Goal: Information Seeking & Learning: Learn about a topic

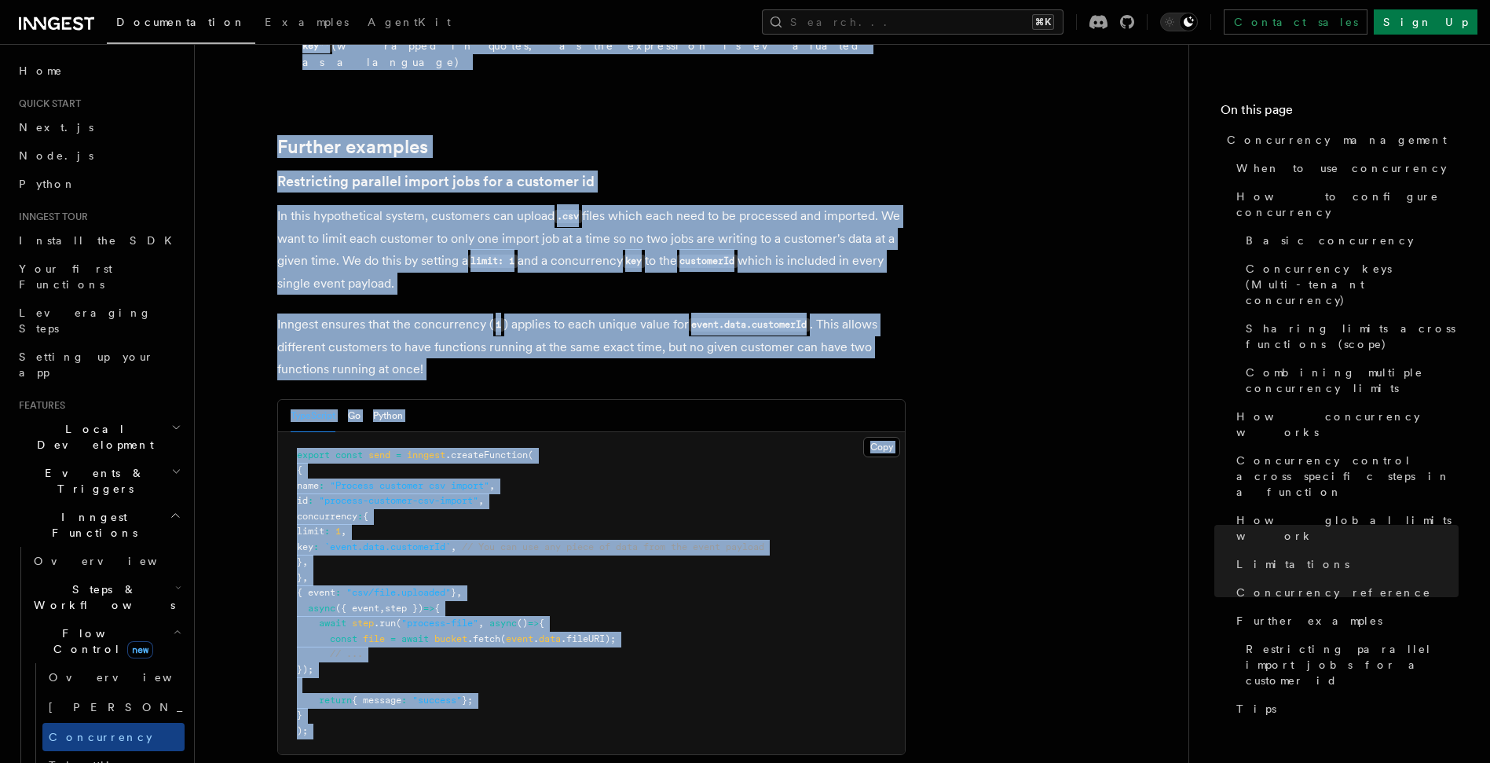
click at [814, 432] on pre "export const send = inngest .createFunction ( { name : "Process customer csv im…" at bounding box center [591, 593] width 627 height 323
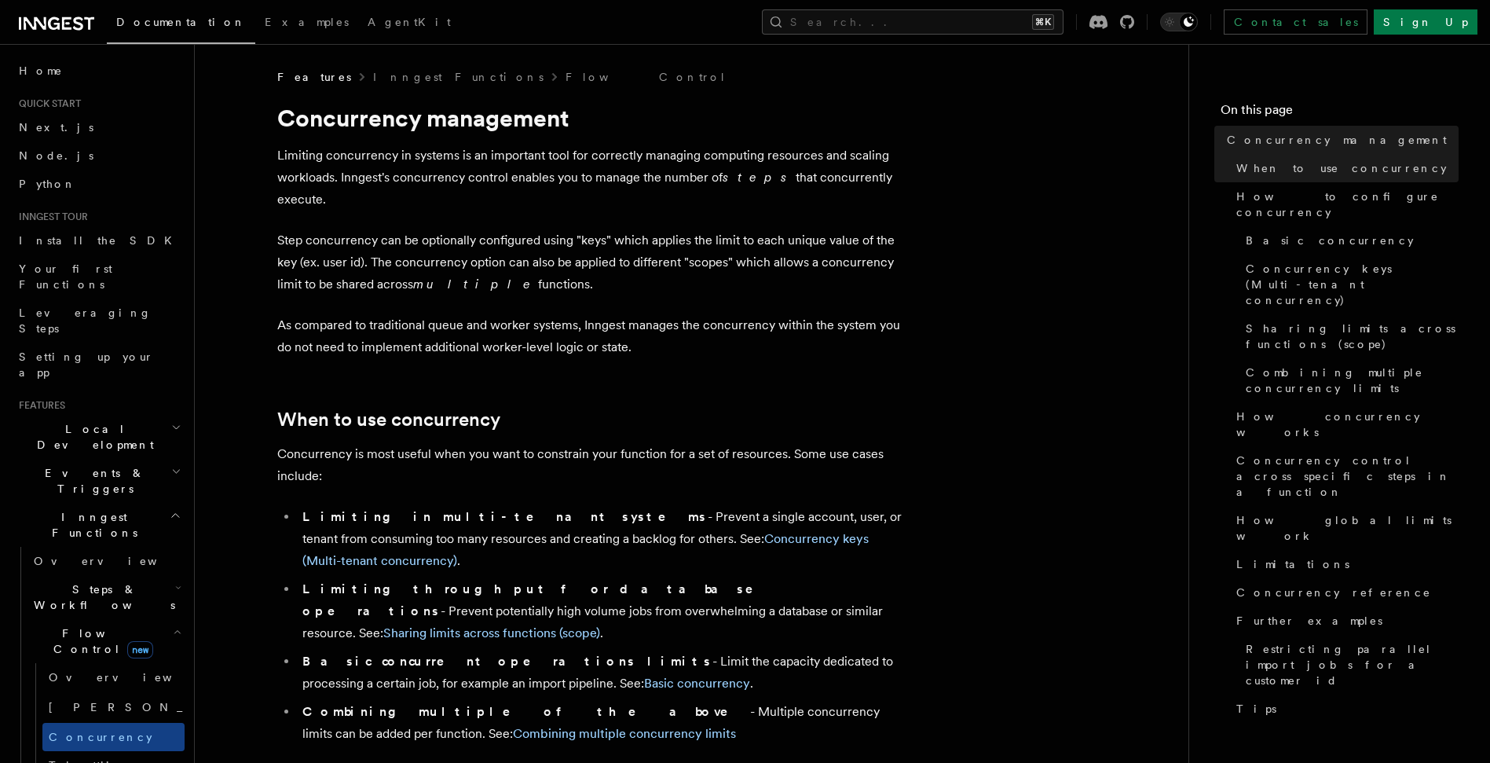
drag, startPoint x: 635, startPoint y: 355, endPoint x: 562, endPoint y: 353, distance: 73.9
drag, startPoint x: 915, startPoint y: 330, endPoint x: 654, endPoint y: 357, distance: 263.0
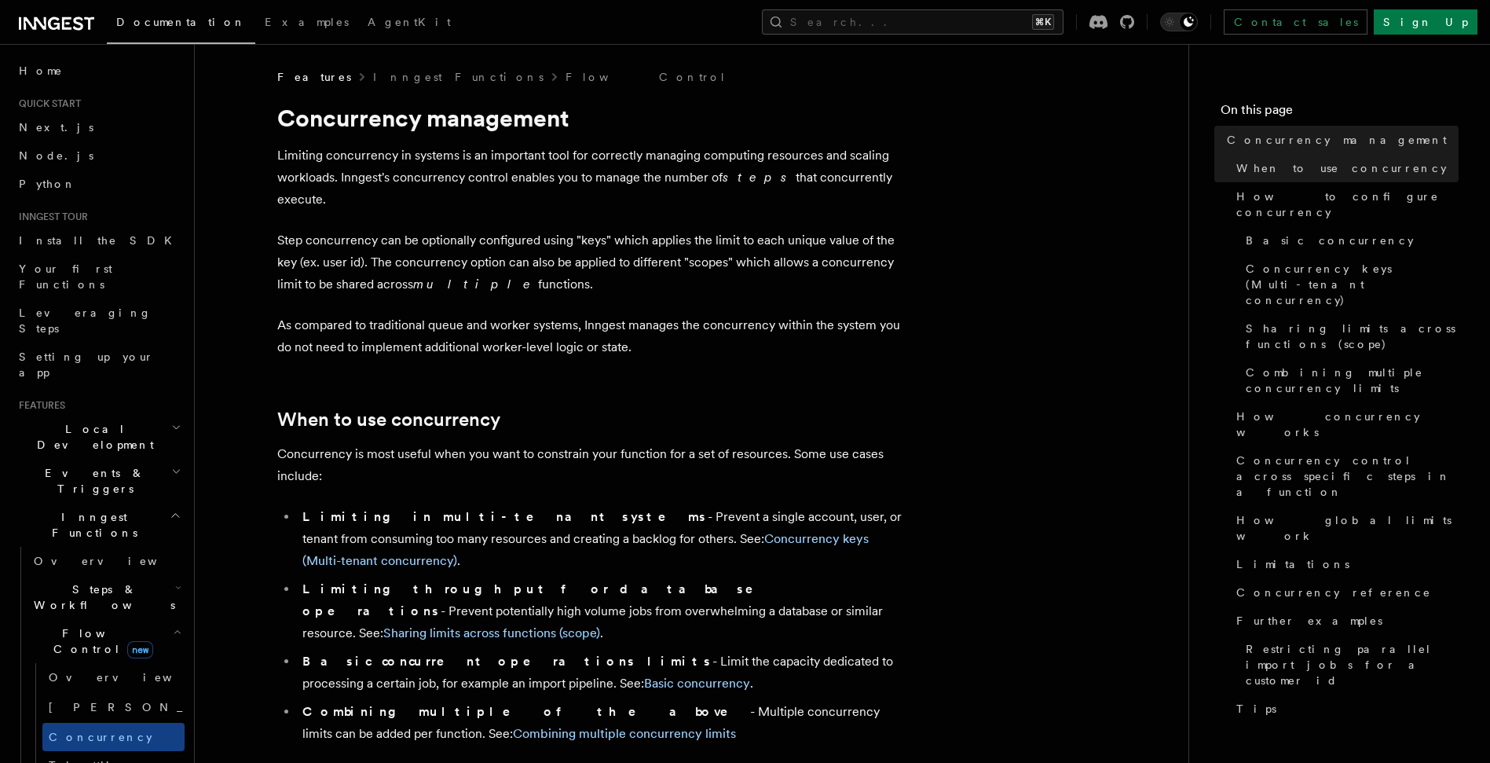
drag, startPoint x: 251, startPoint y: 344, endPoint x: 231, endPoint y: 148, distance: 196.7
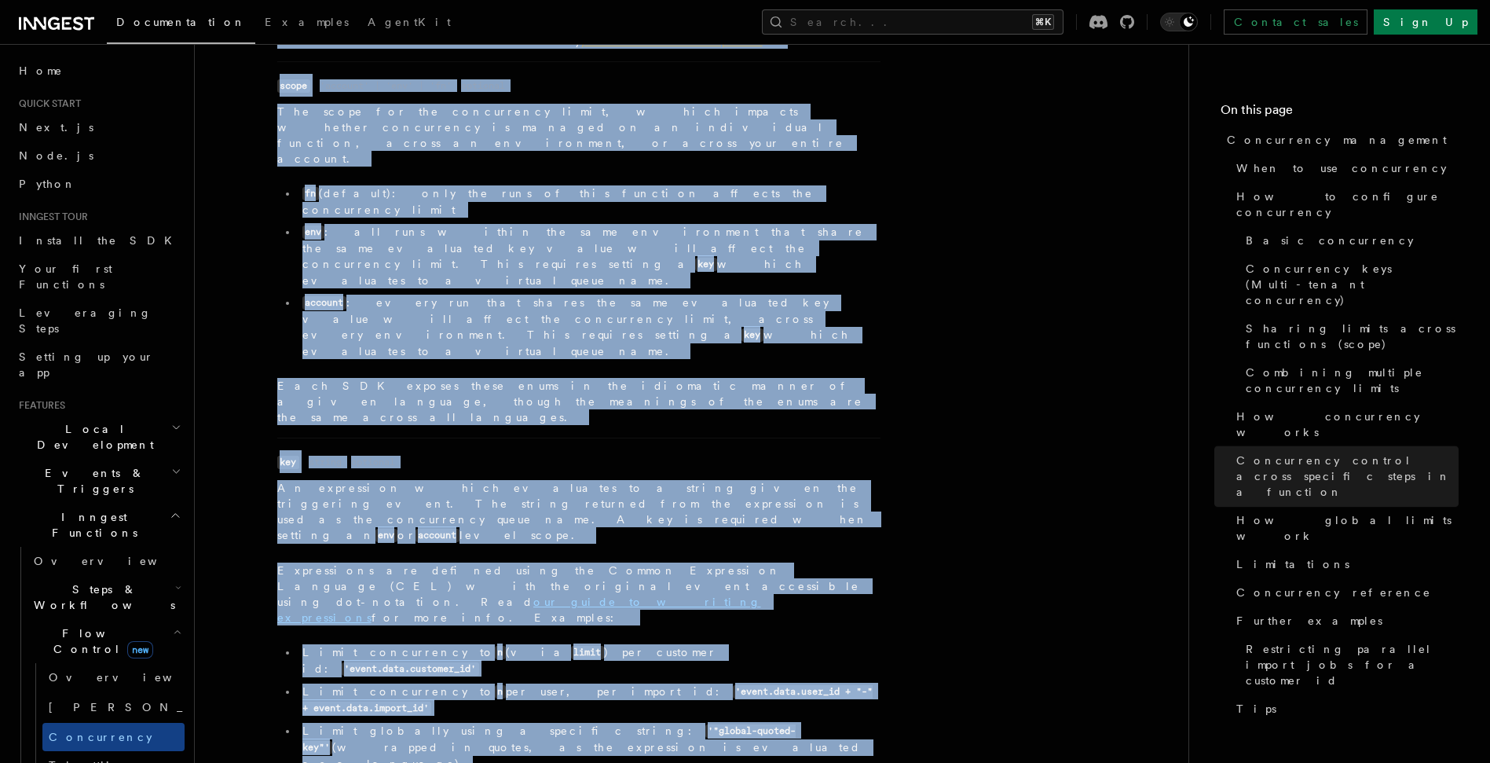
scroll to position [6037, 0]
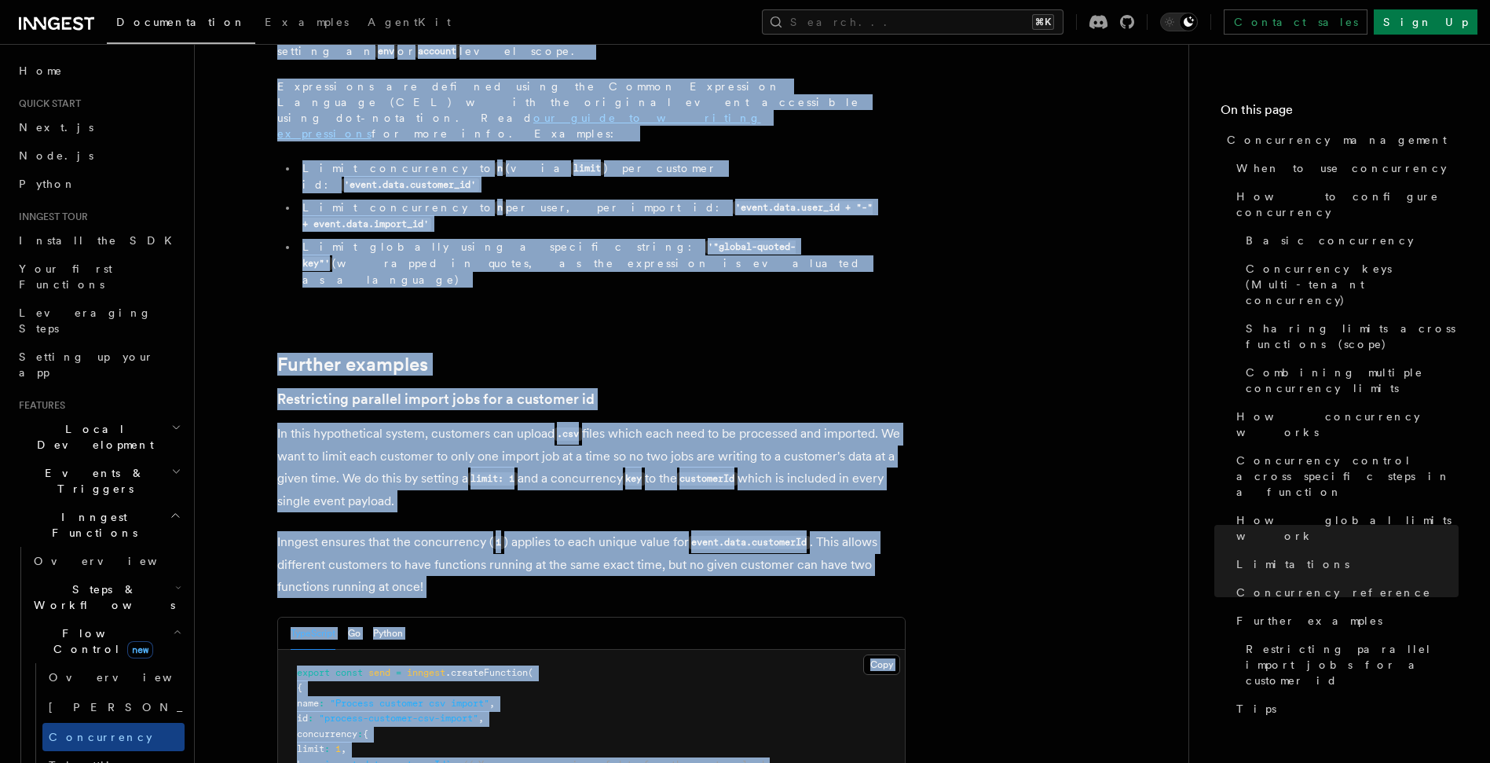
drag, startPoint x: 259, startPoint y: 119, endPoint x: 707, endPoint y: 666, distance: 707.3
copy article "Concurrency management Limiting concurrency in systems is an important tool for…"
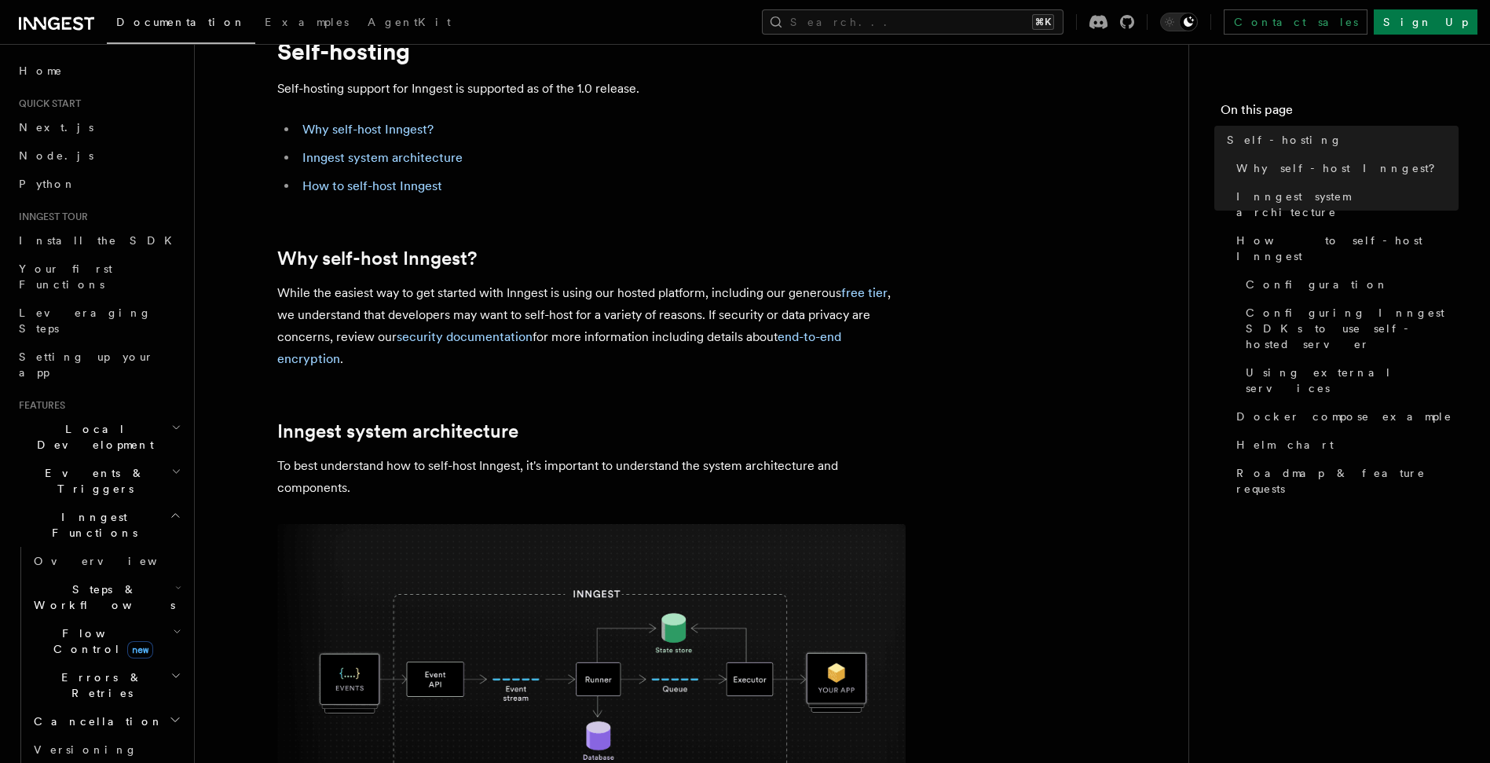
scroll to position [279, 0]
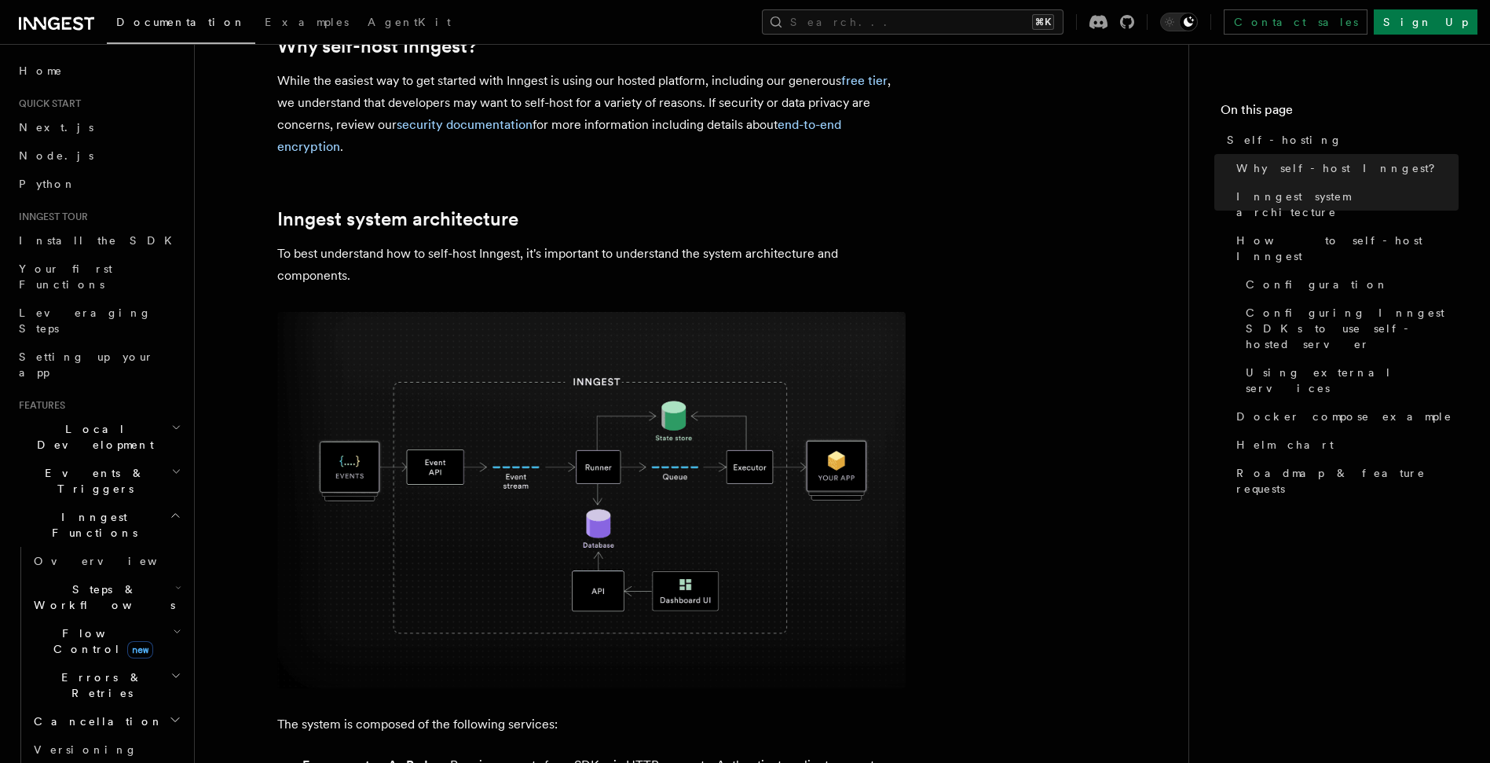
click at [725, 409] on img at bounding box center [591, 500] width 628 height 376
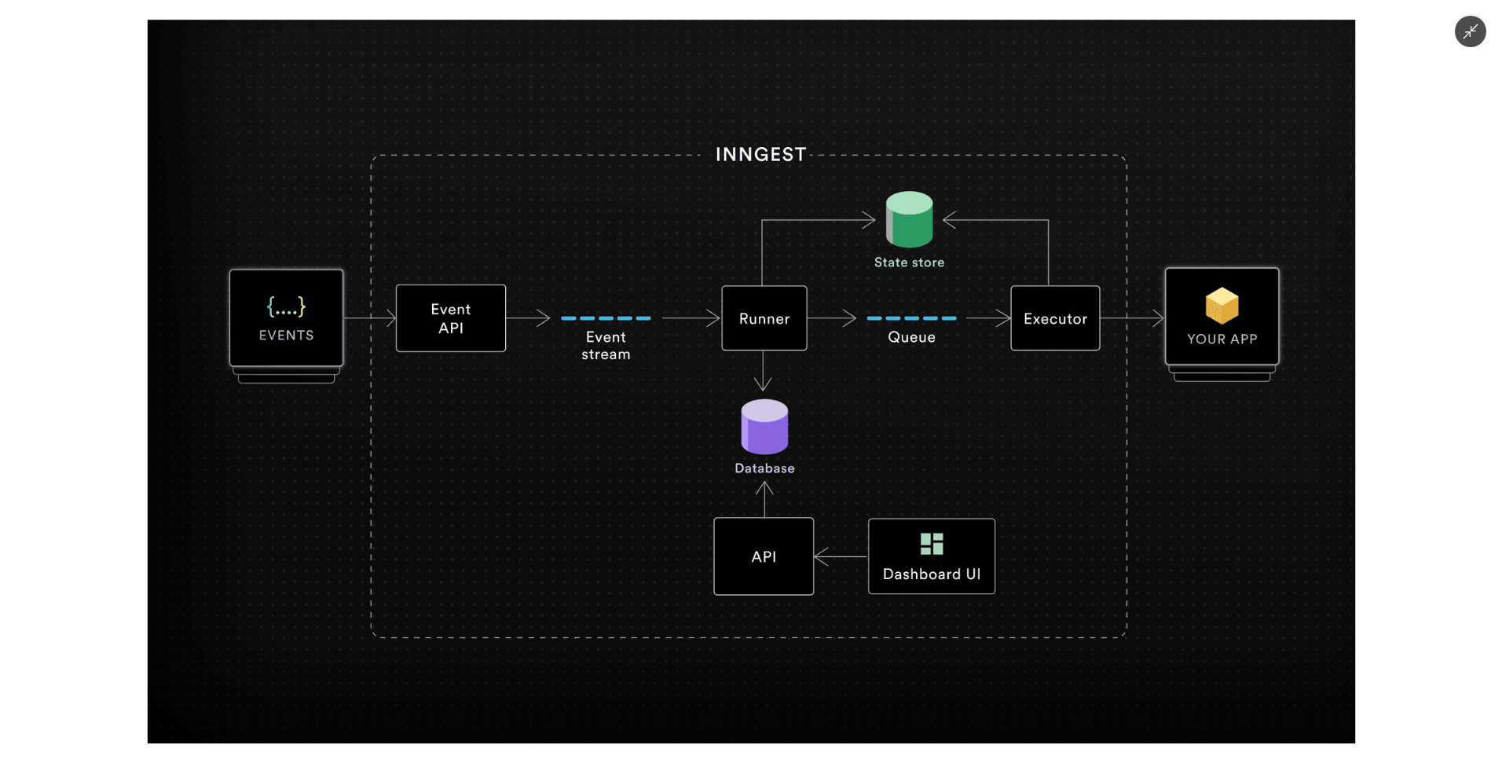
click at [987, 348] on img at bounding box center [751, 381] width 1208 height 723
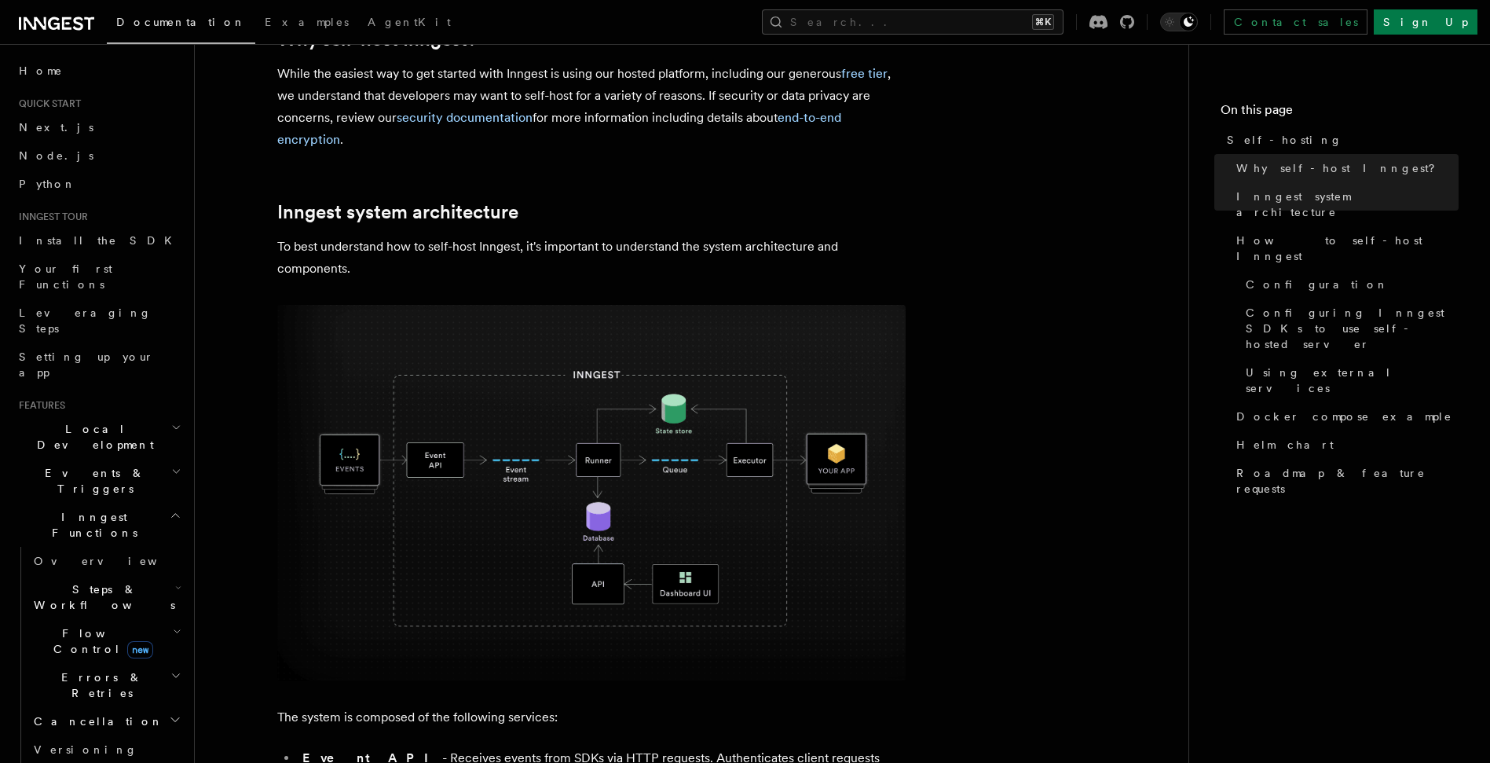
scroll to position [778, 0]
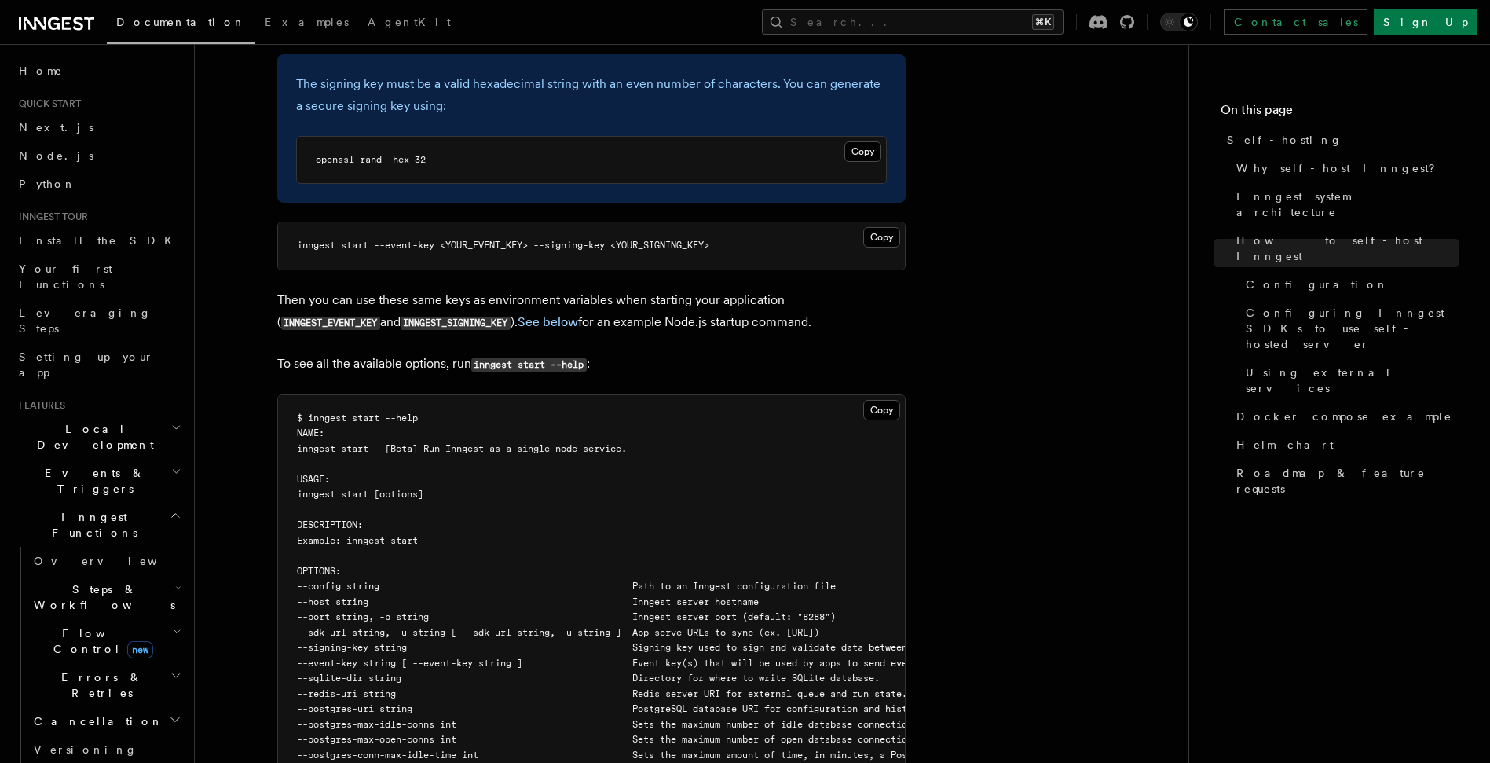
scroll to position [2547, 0]
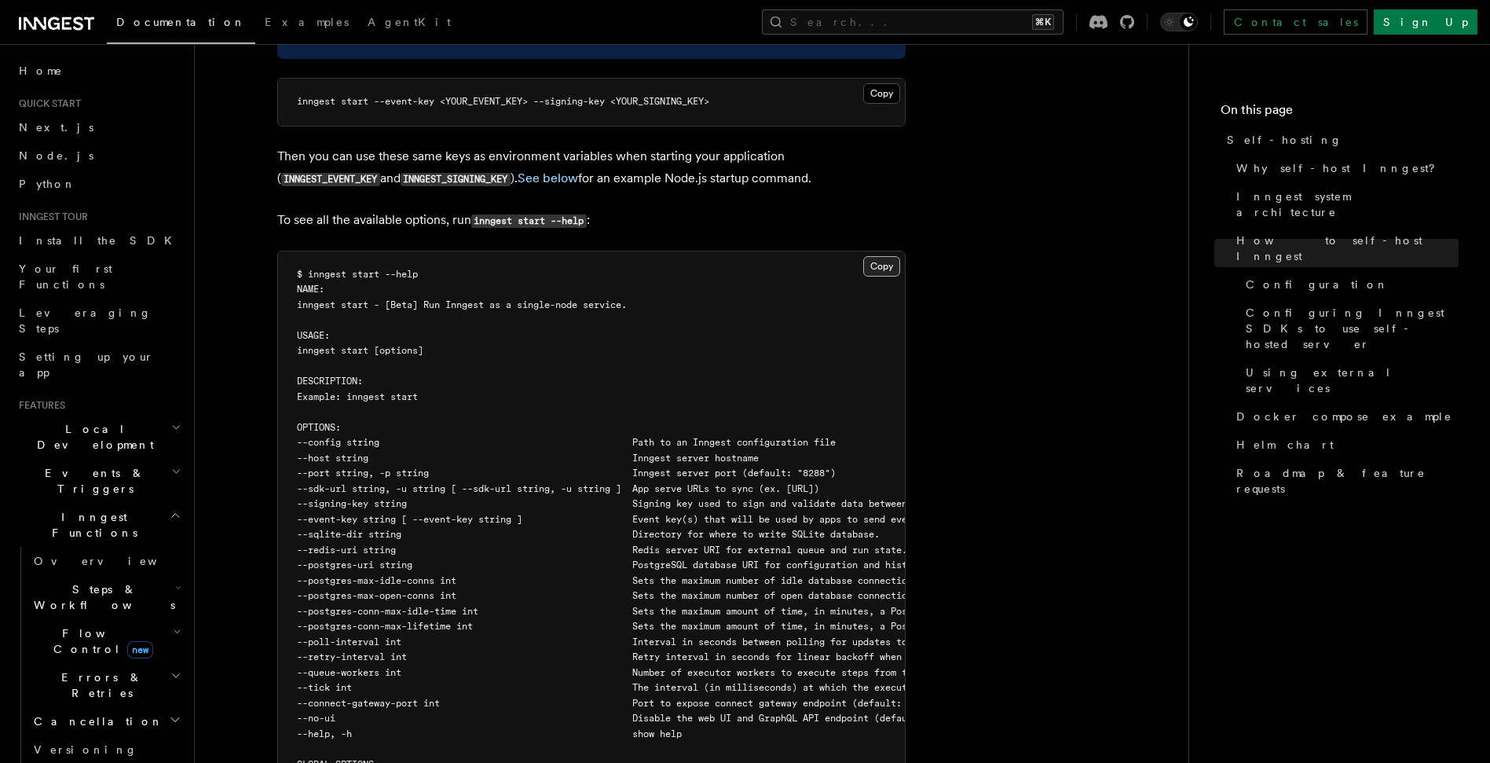
click at [884, 256] on button "Copy Copied" at bounding box center [881, 266] width 37 height 20
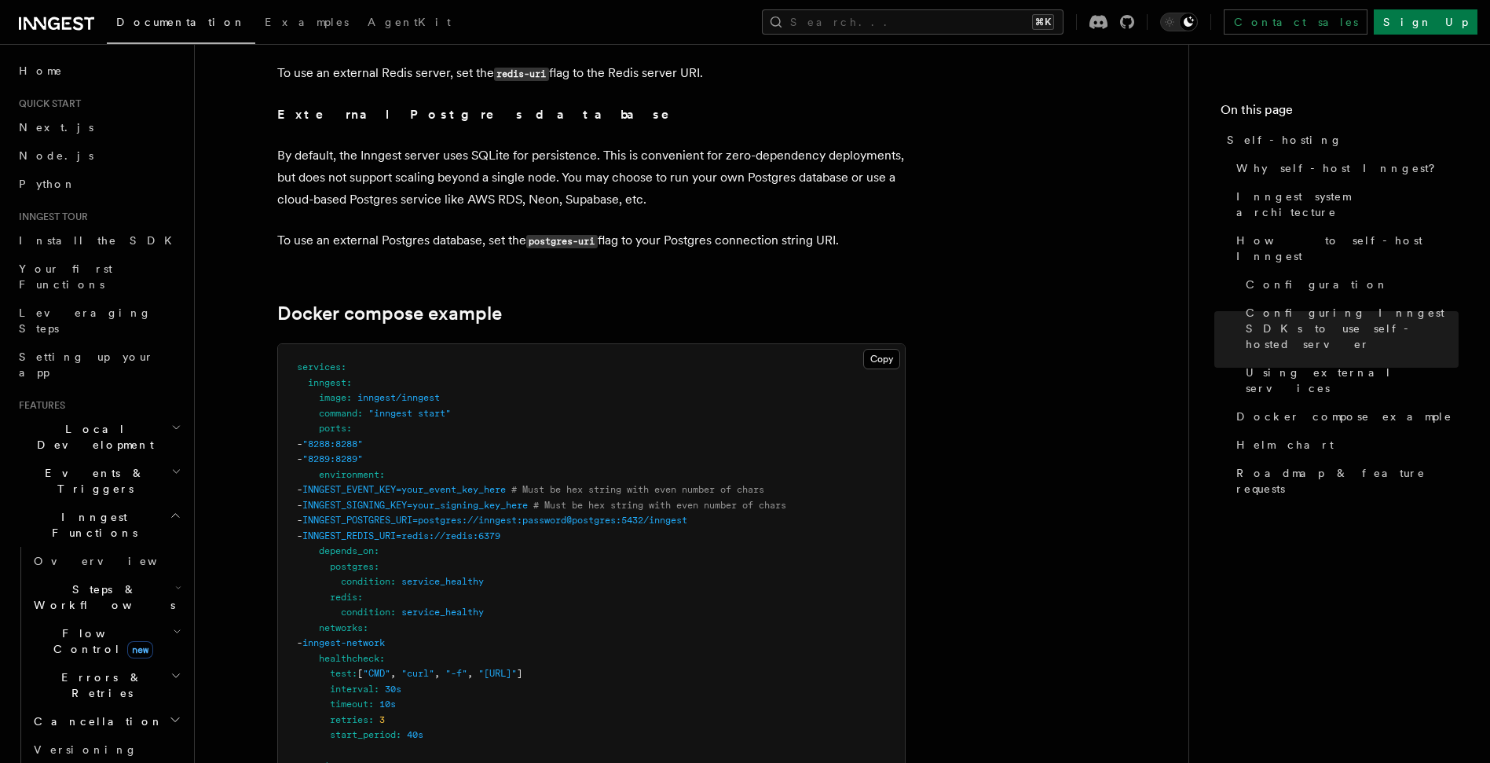
scroll to position [4162, 0]
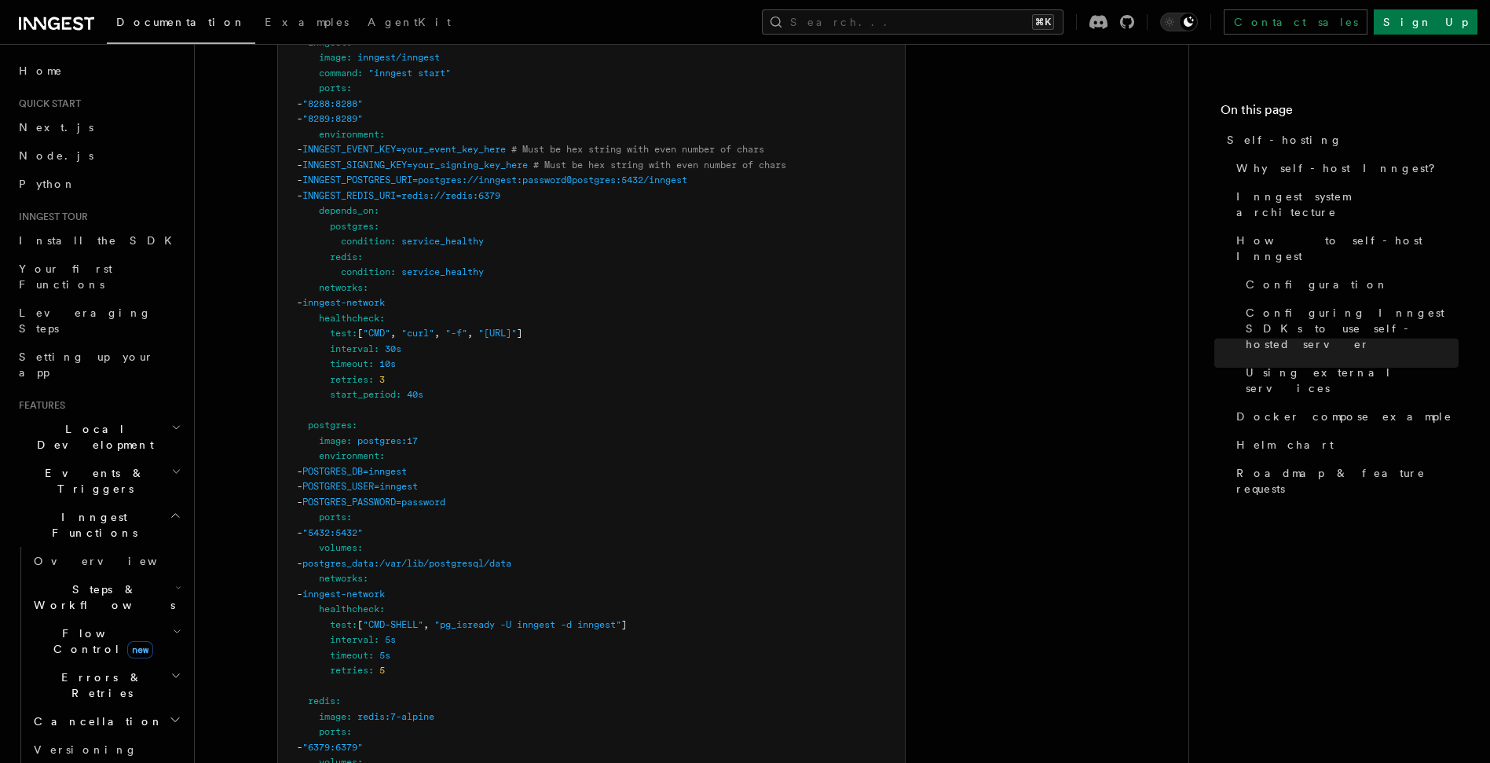
scroll to position [4150, 0]
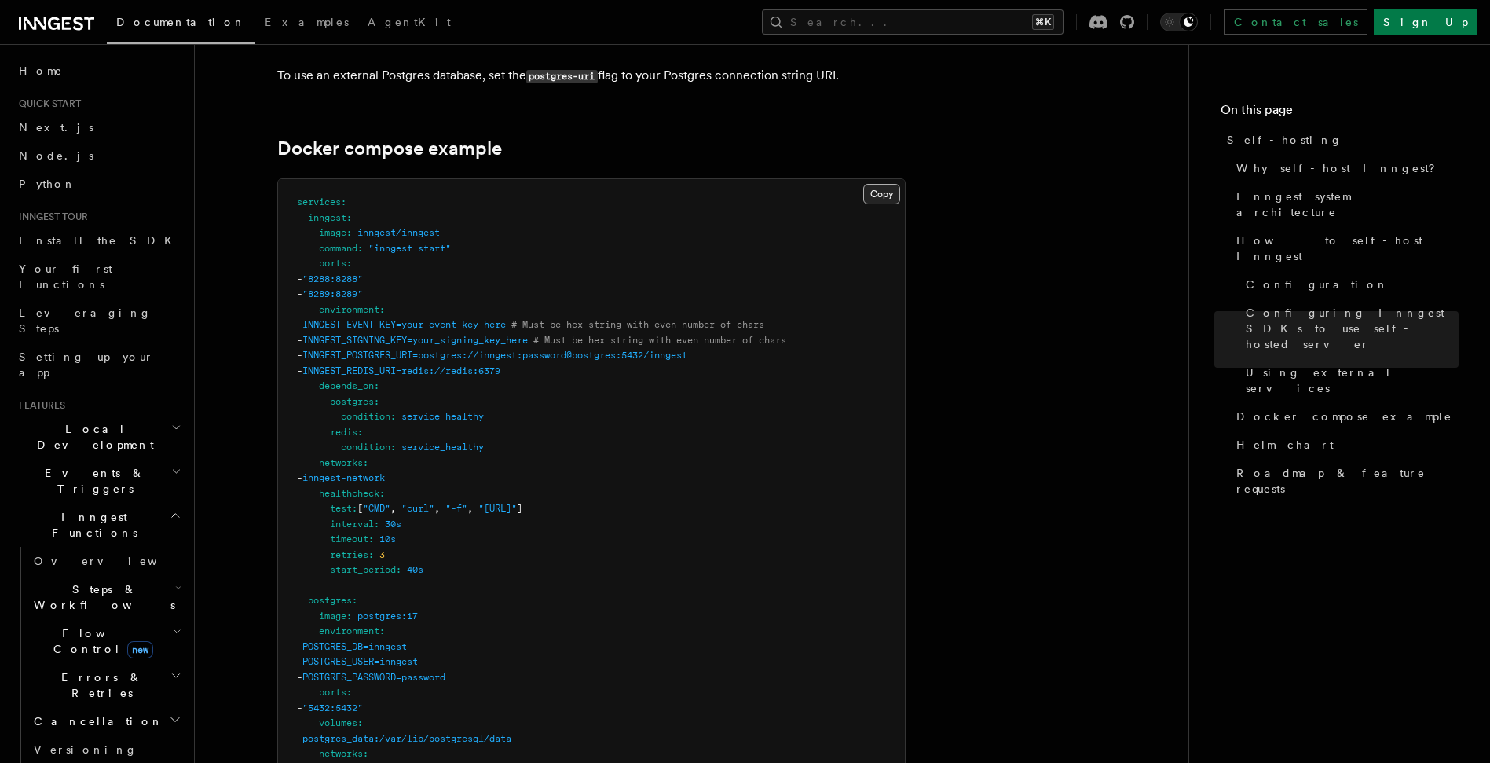
click at [877, 184] on button "Copy Copied" at bounding box center [881, 194] width 37 height 20
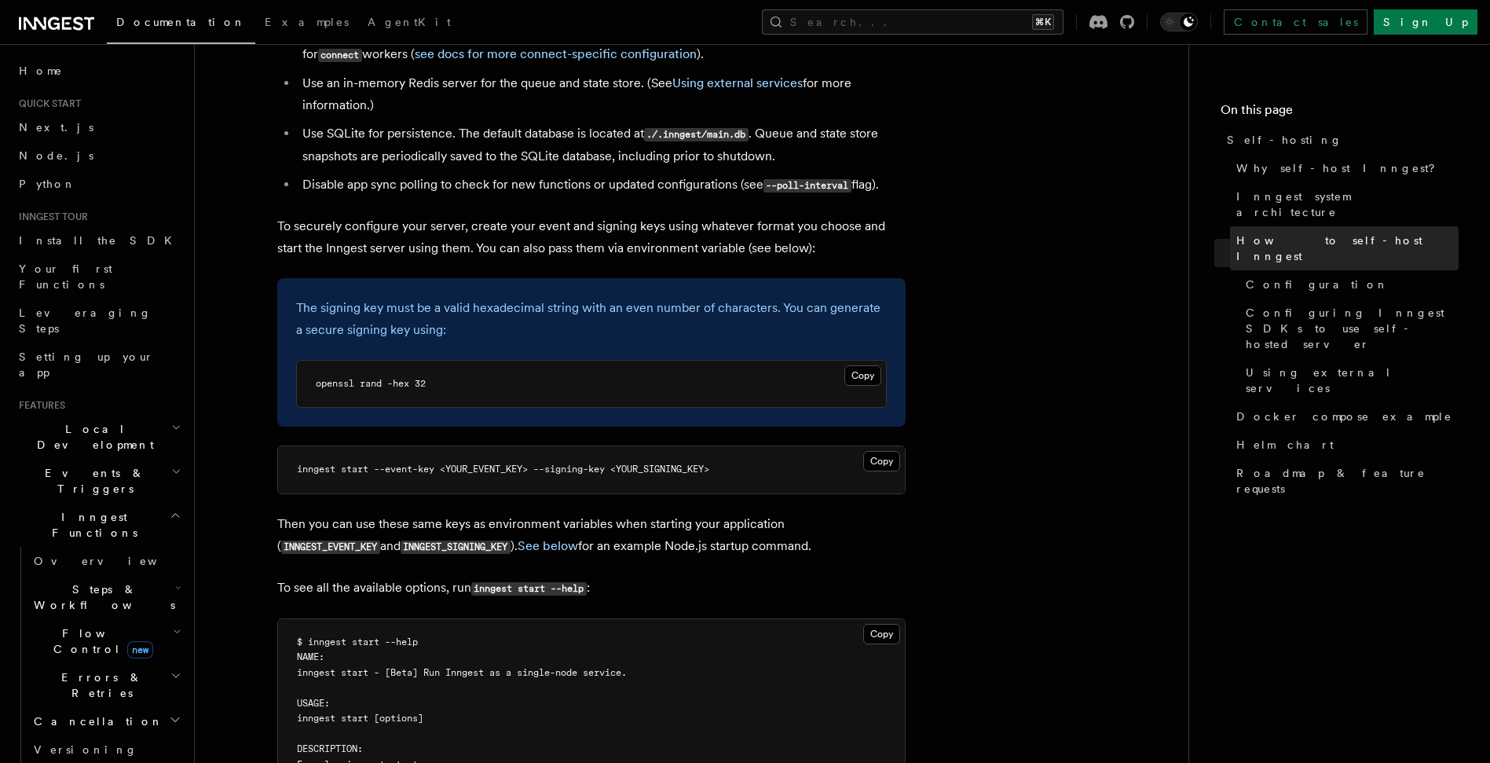
scroll to position [2170, 0]
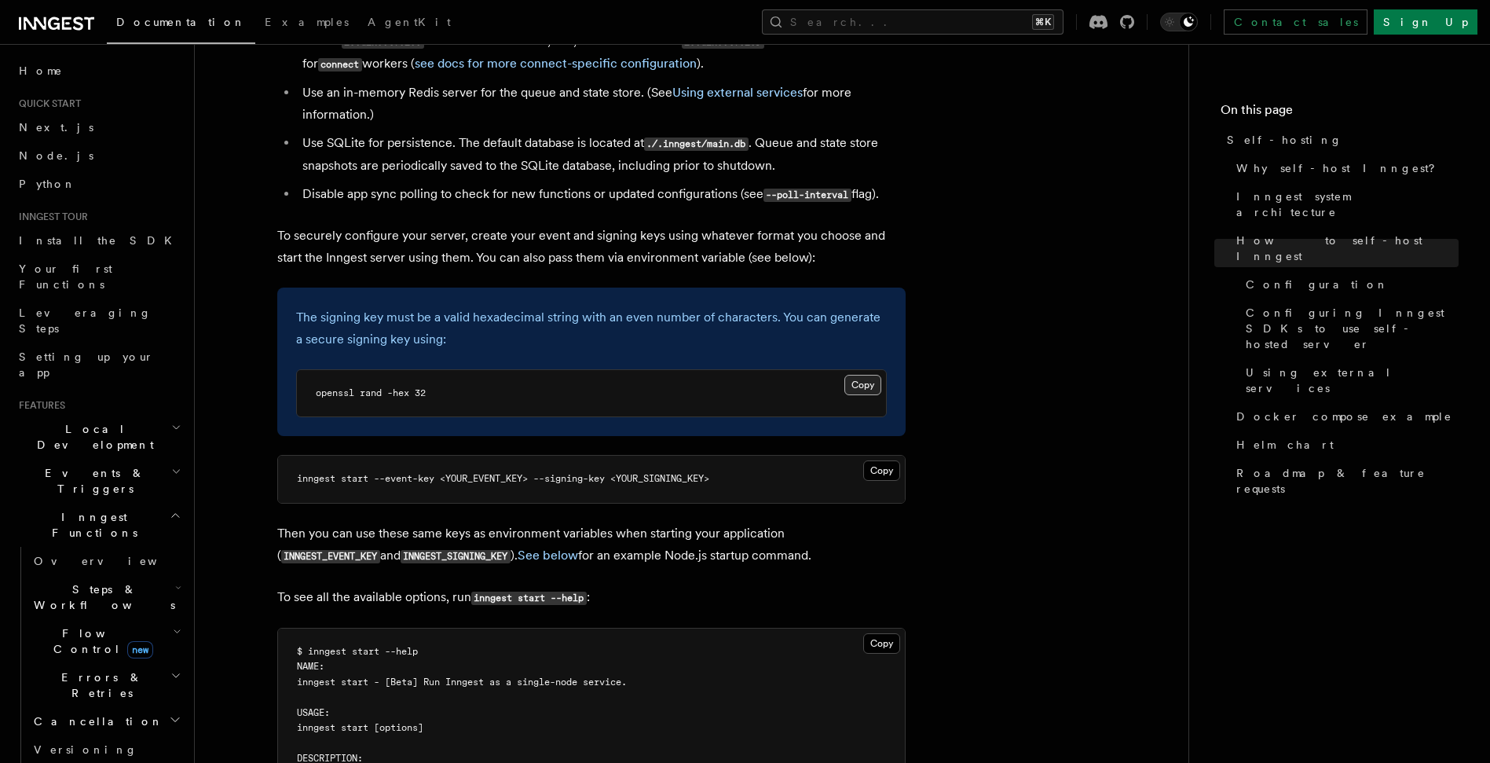
click at [861, 375] on button "Copy Copied" at bounding box center [862, 385] width 37 height 20
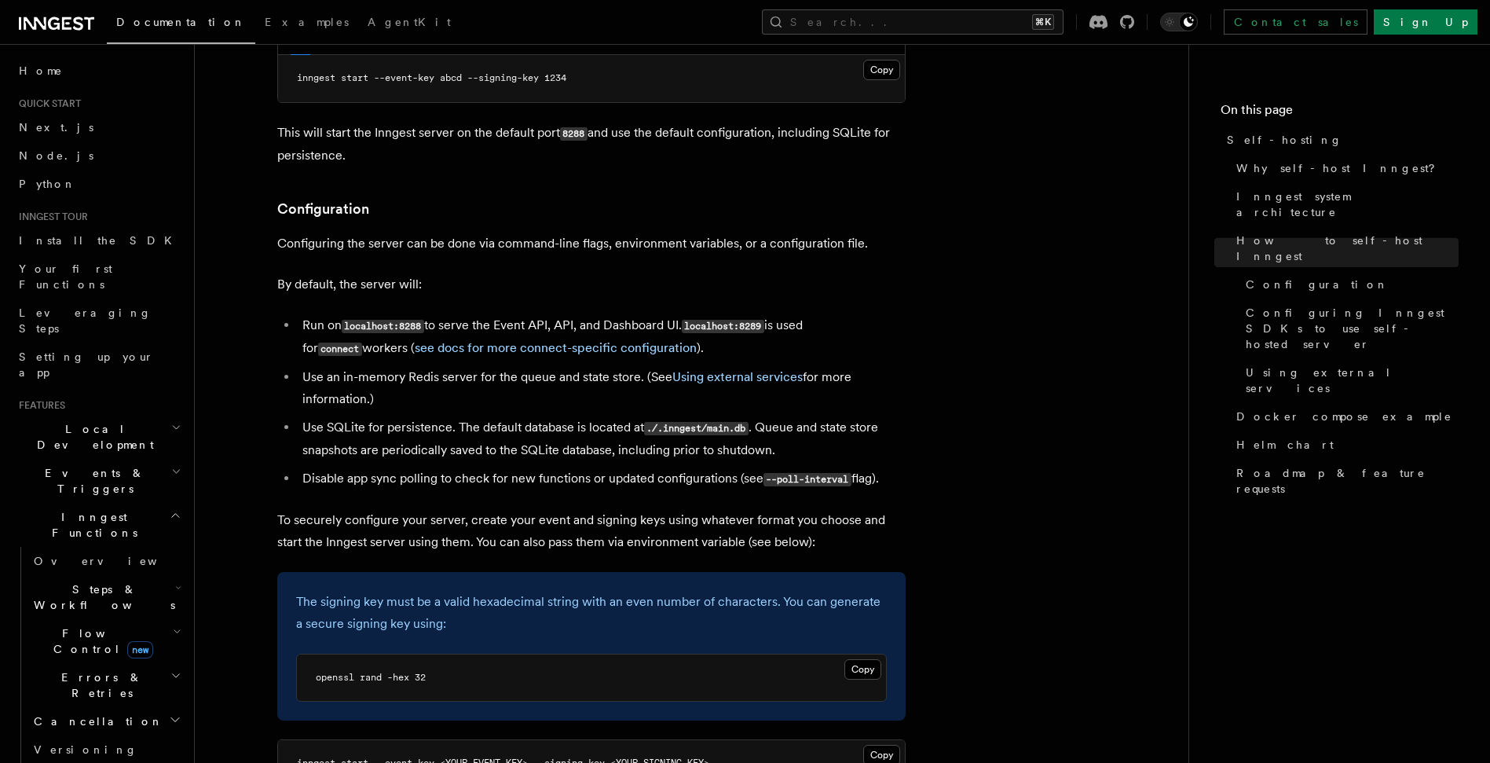
scroll to position [1469, 0]
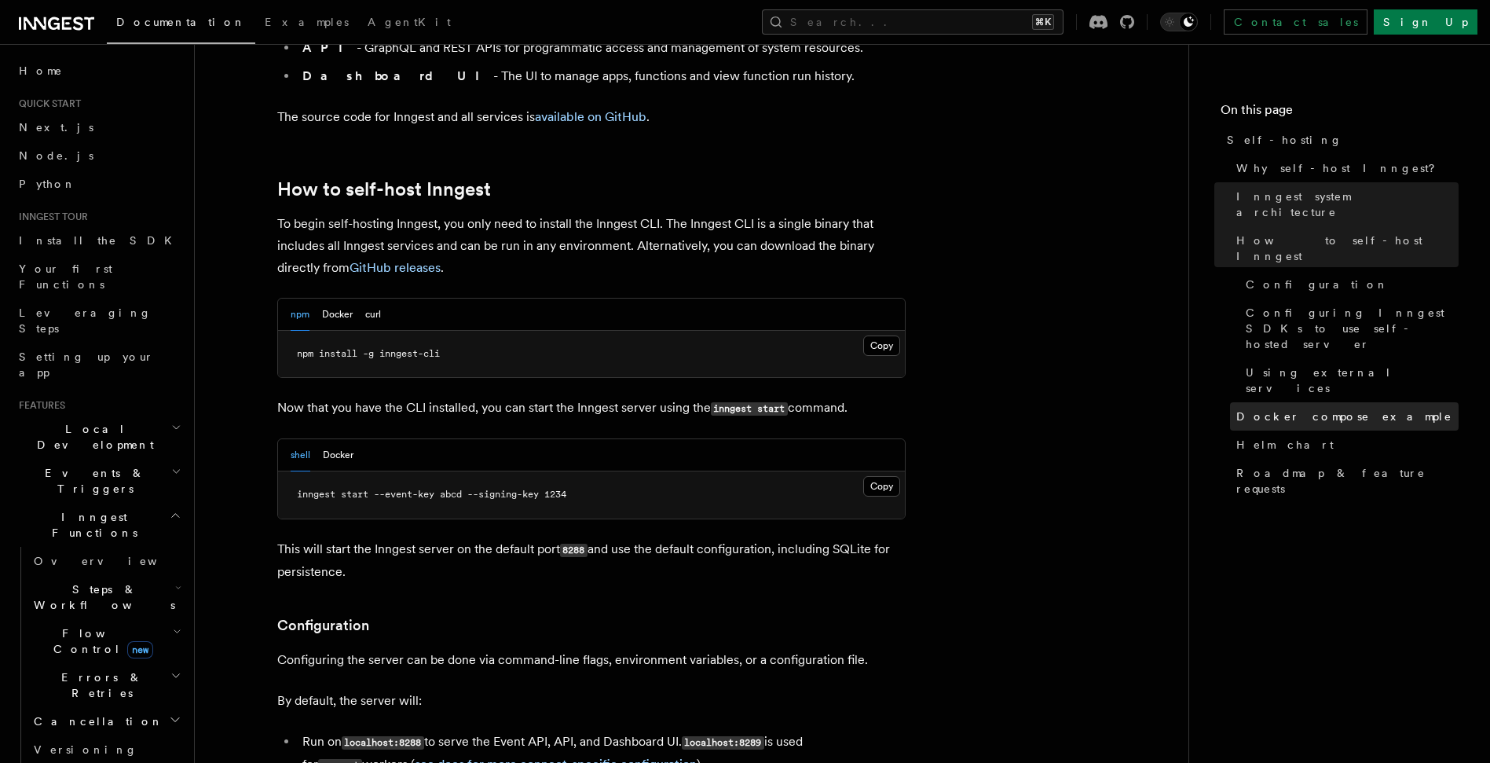
click at [1303, 408] on span "Docker compose example" at bounding box center [1344, 416] width 216 height 16
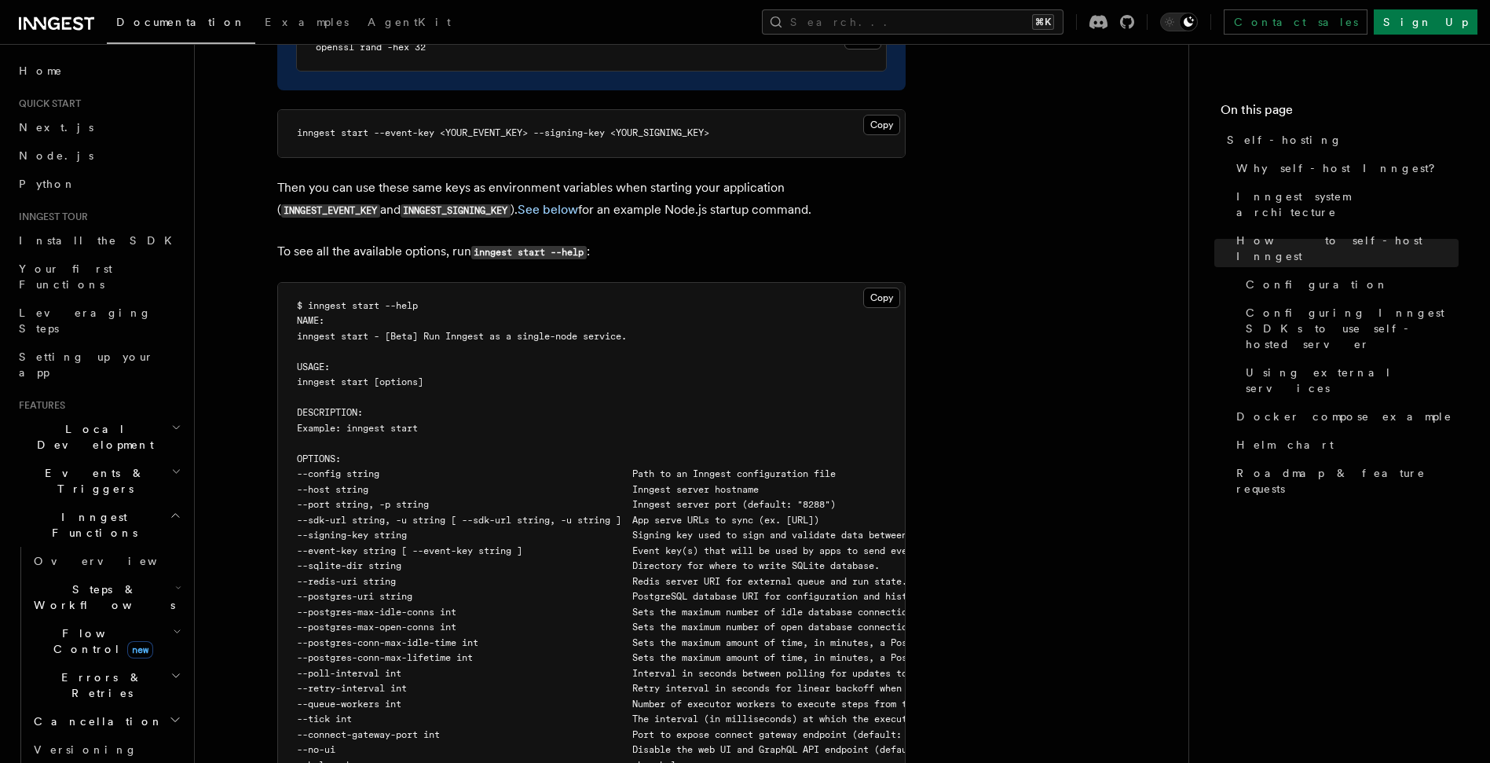
scroll to position [2855, 0]
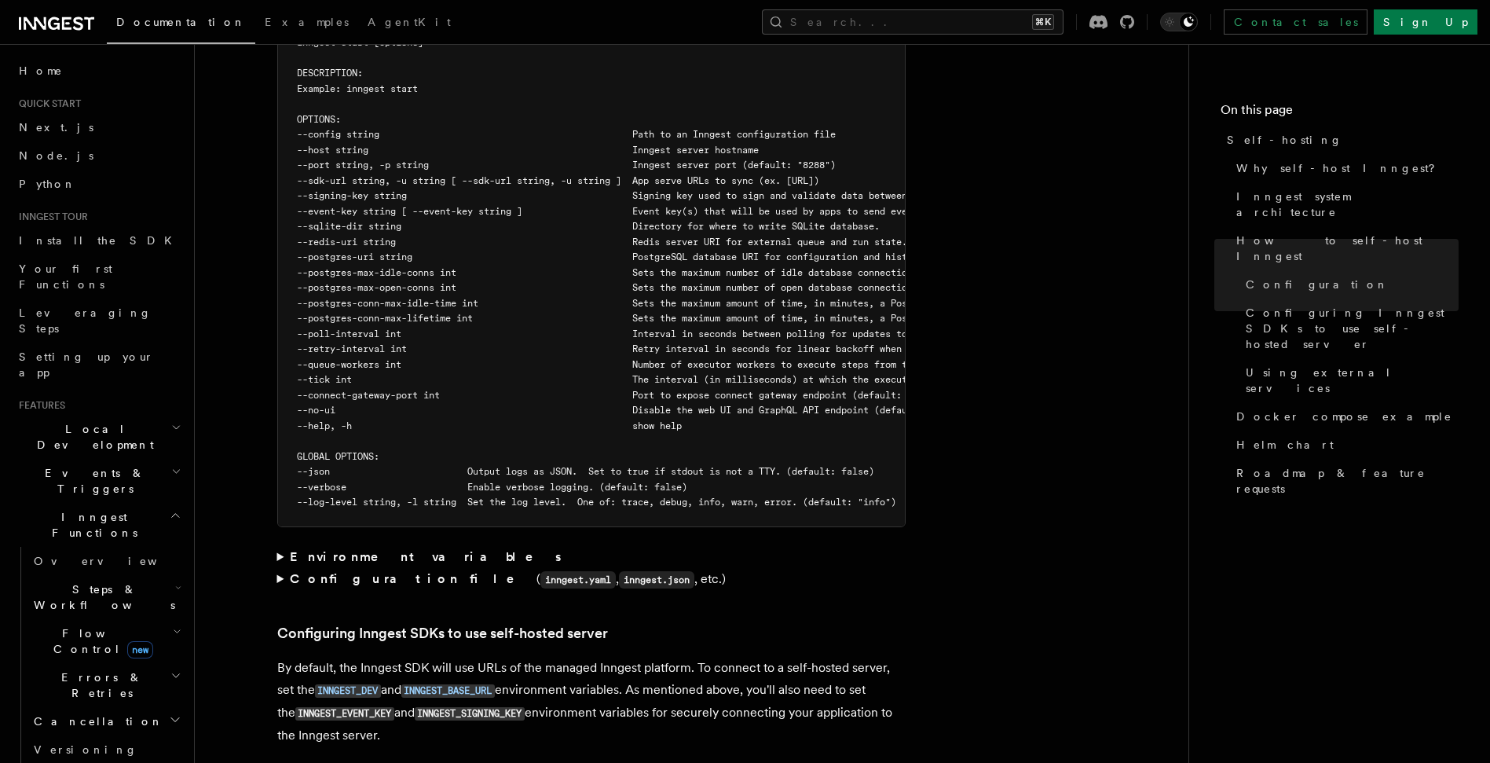
click at [399, 549] on strong "Environment variables" at bounding box center [427, 556] width 274 height 15
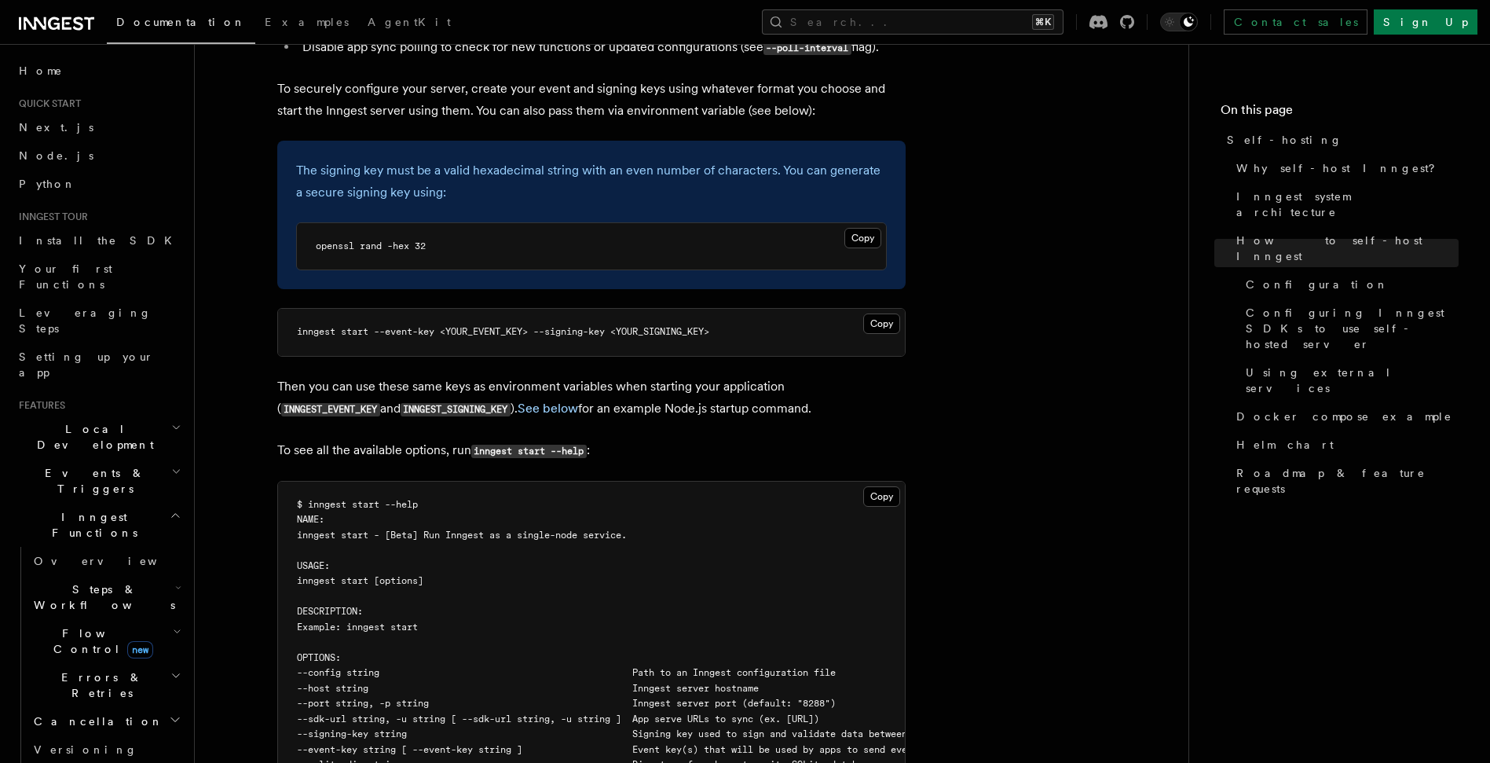
scroll to position [2306, 0]
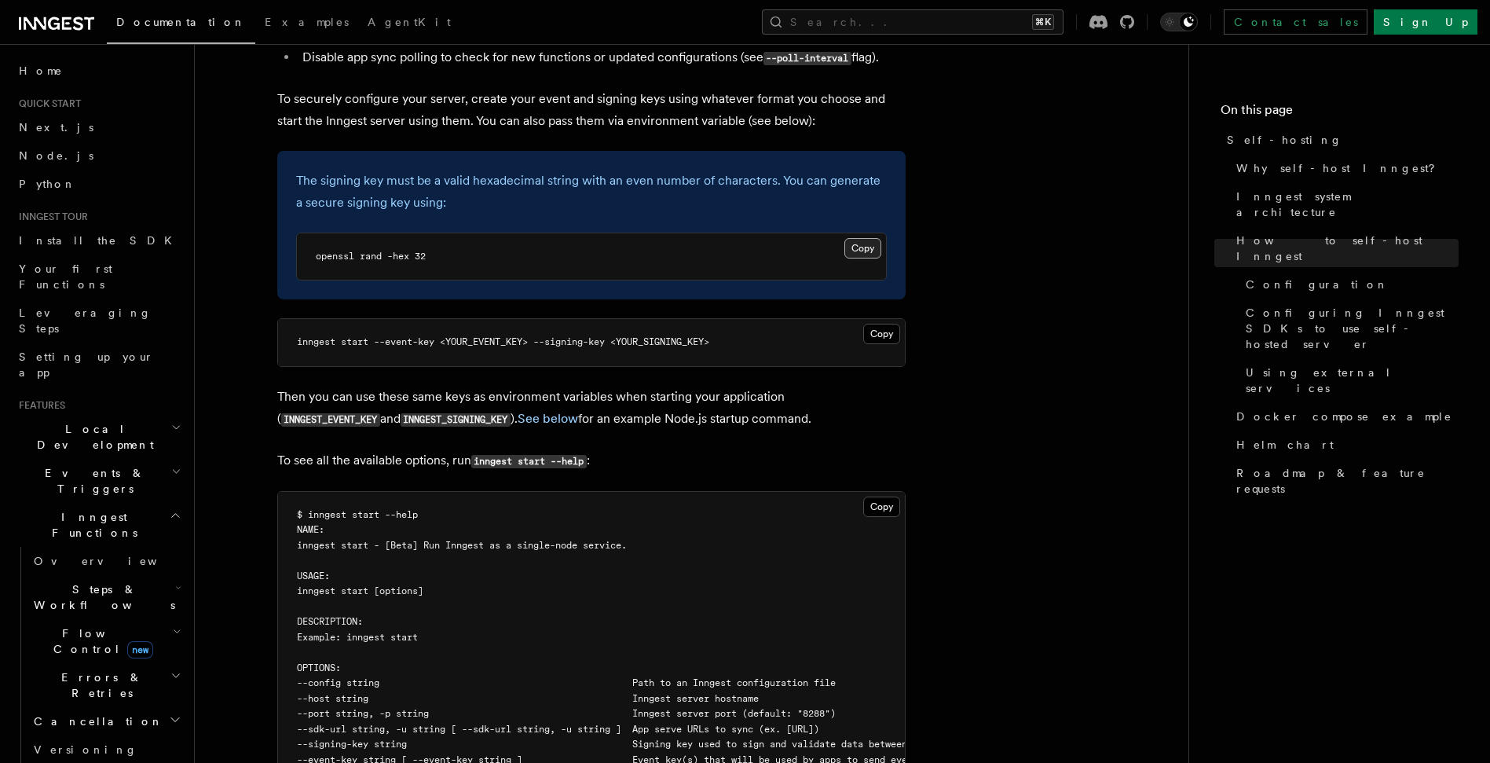
click at [859, 238] on button "Copy Copied" at bounding box center [862, 248] width 37 height 20
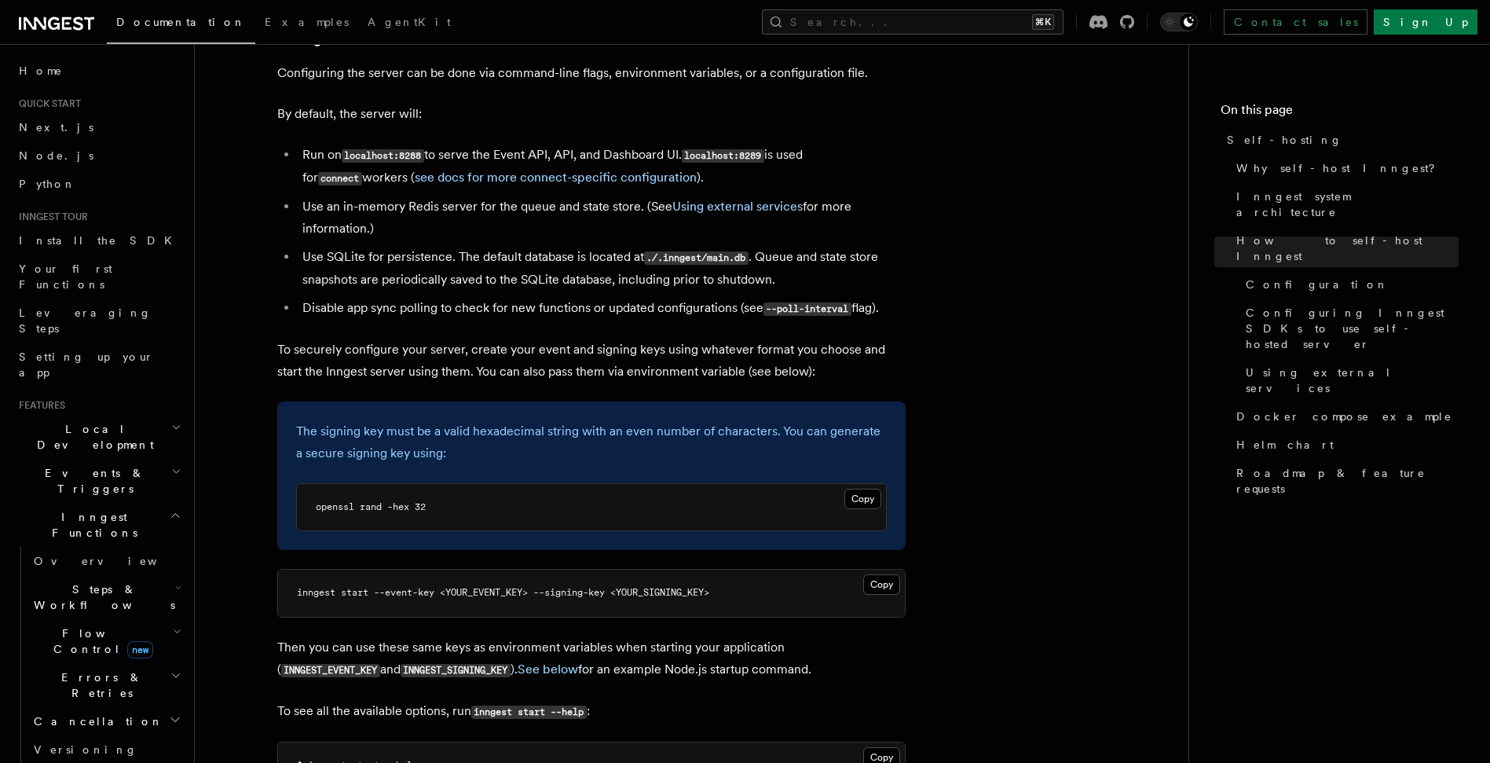
scroll to position [2056, 0]
click at [518, 661] on link "See below" at bounding box center [548, 668] width 60 height 15
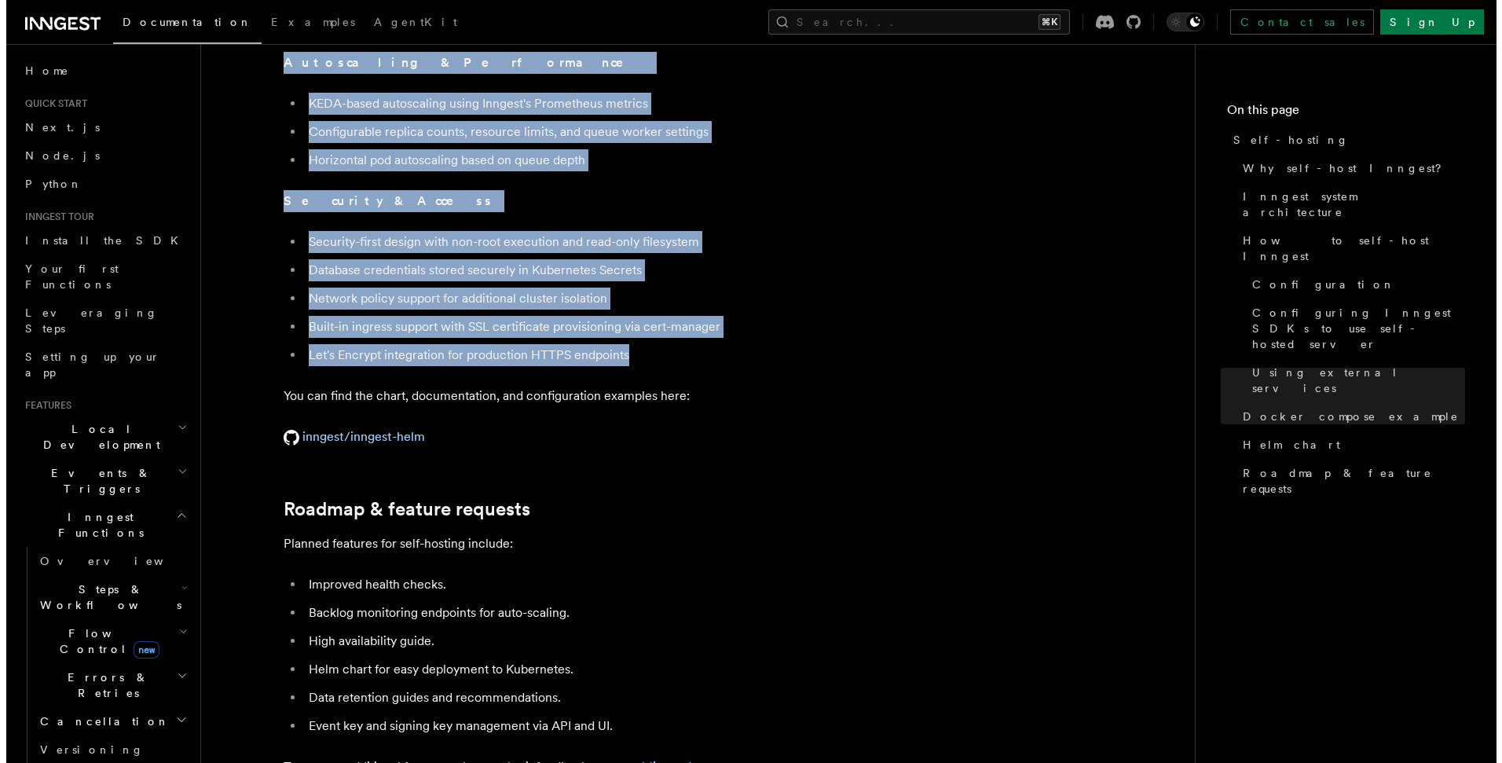
scroll to position [5038, 0]
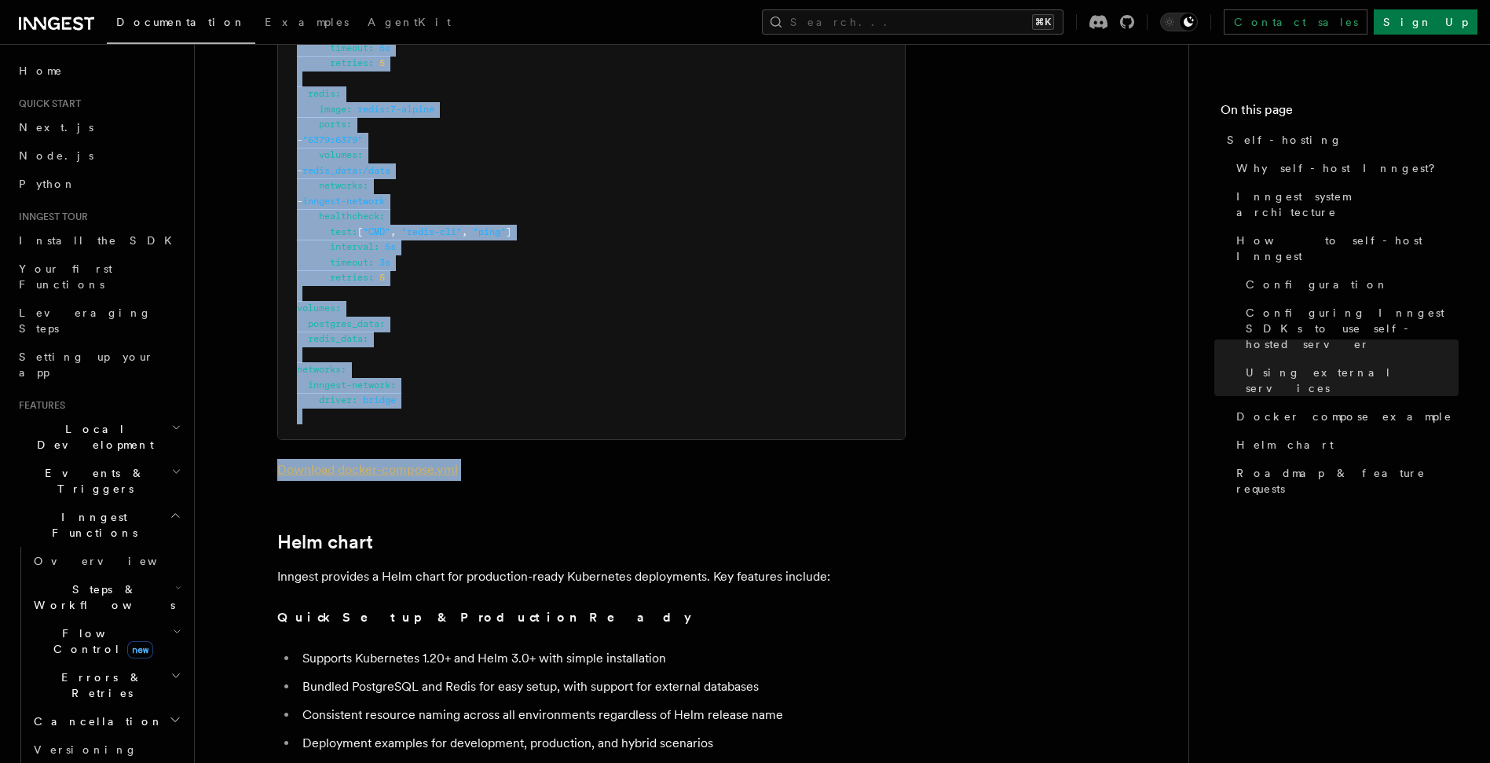
drag, startPoint x: 291, startPoint y: 145, endPoint x: 793, endPoint y: 459, distance: 591.5
click at [1027, 17] on button "Search... ⌘K" at bounding box center [913, 21] width 302 height 25
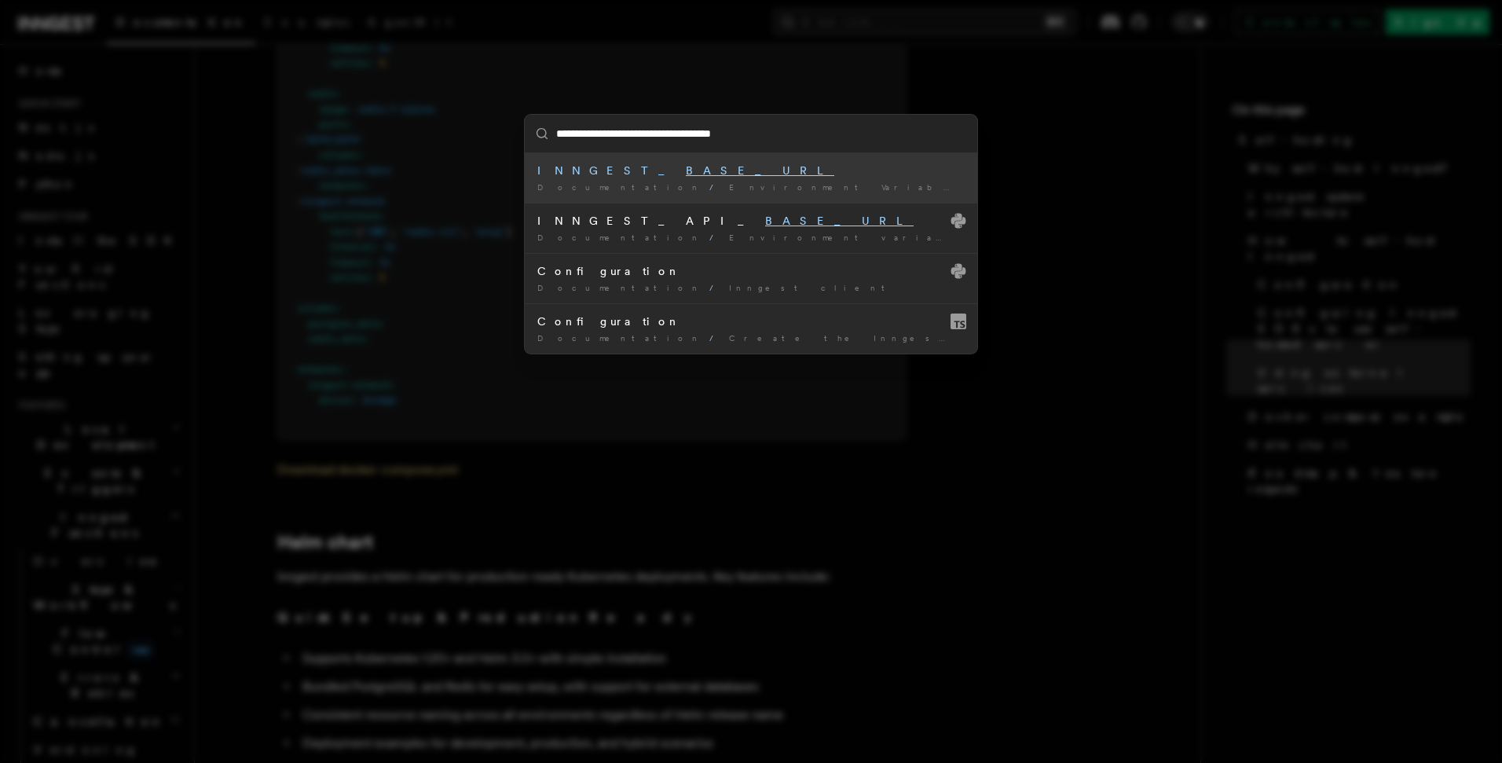
click at [686, 168] on mark "BASE_URL" at bounding box center [760, 170] width 148 height 13
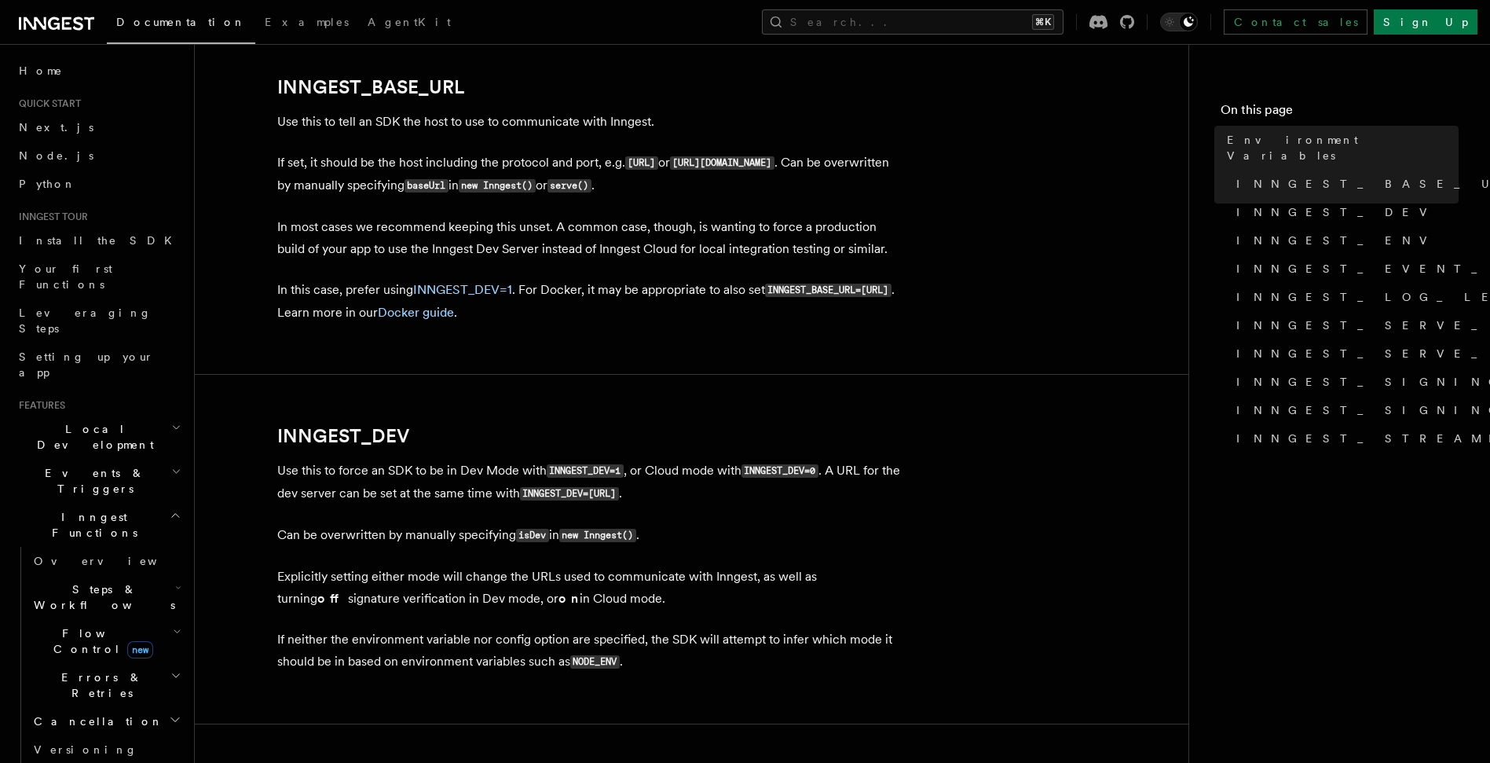
scroll to position [829, 0]
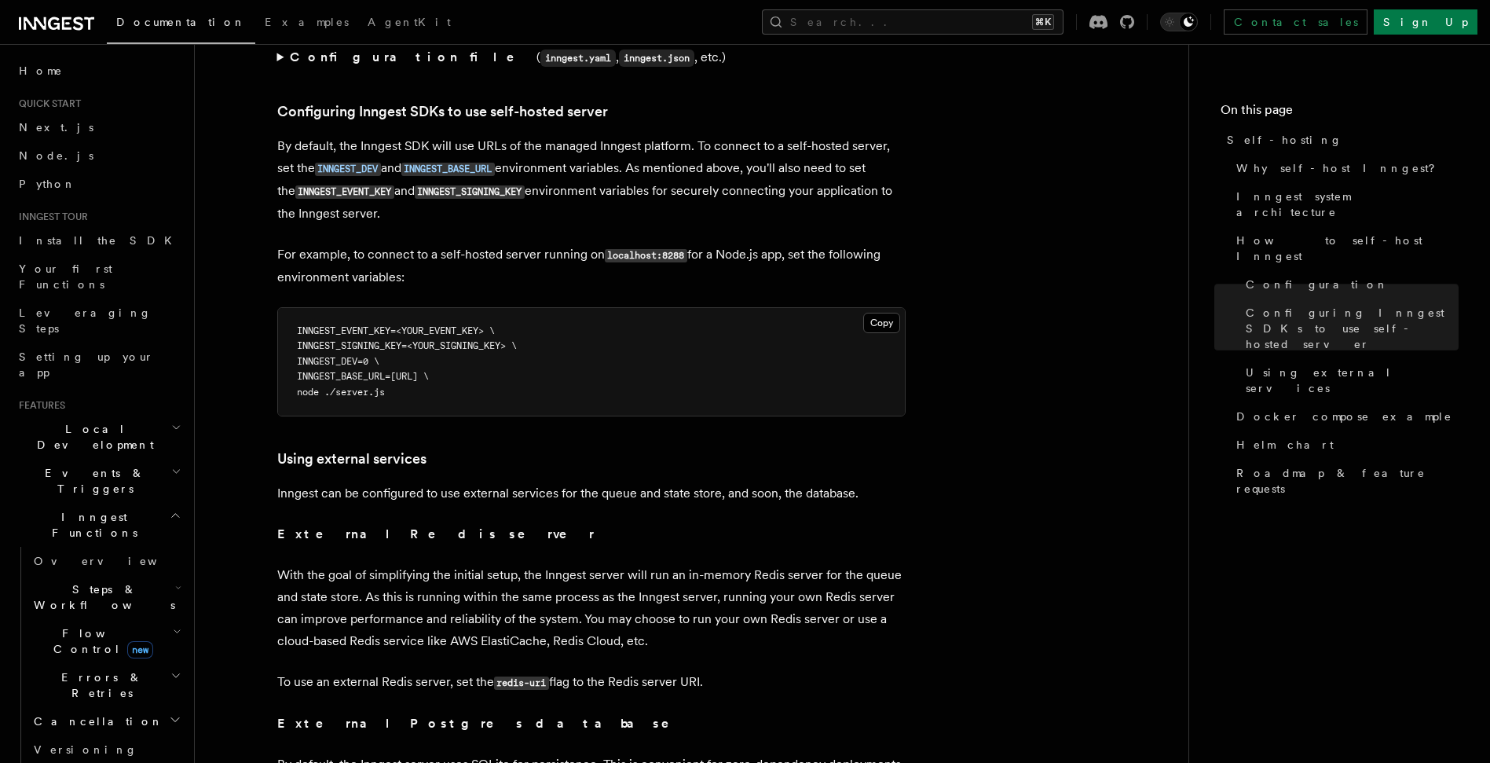
scroll to position [3369, 0]
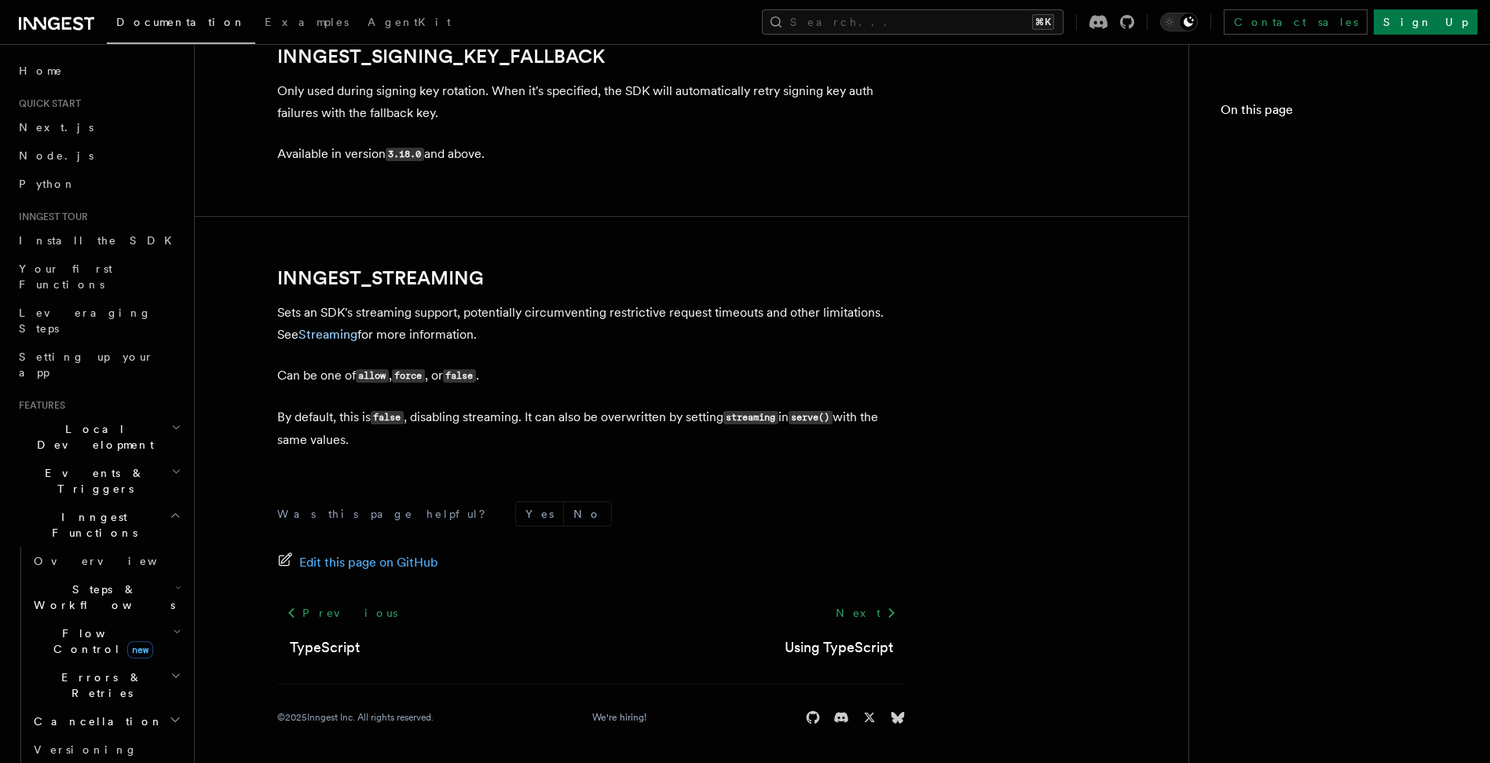
scroll to position [829, 0]
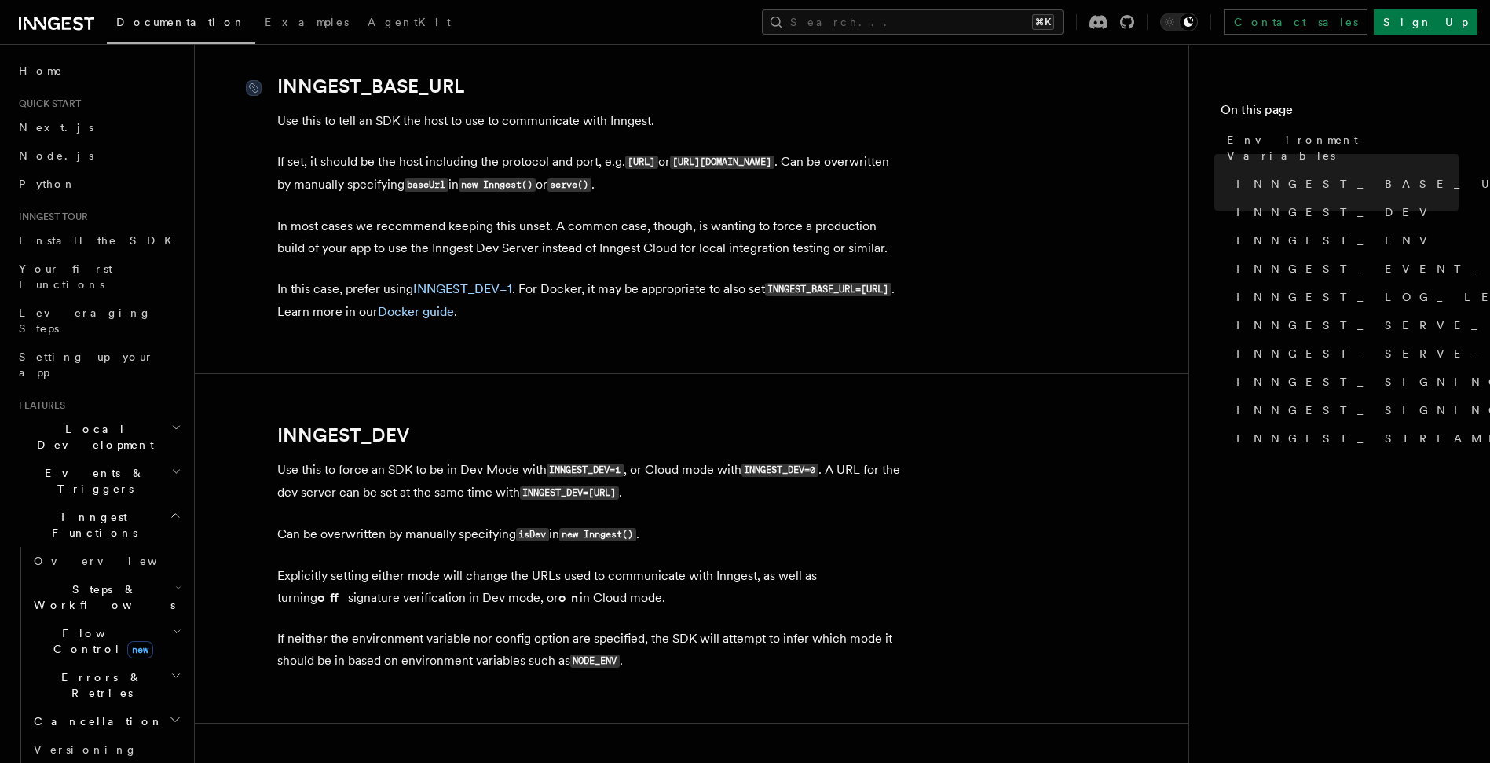
click at [384, 80] on link "INNGEST_BASE_URL" at bounding box center [370, 86] width 187 height 22
drag, startPoint x: 538, startPoint y: 99, endPoint x: 277, endPoint y: 88, distance: 261.0
copy article "INNGEST_BASE_URL"
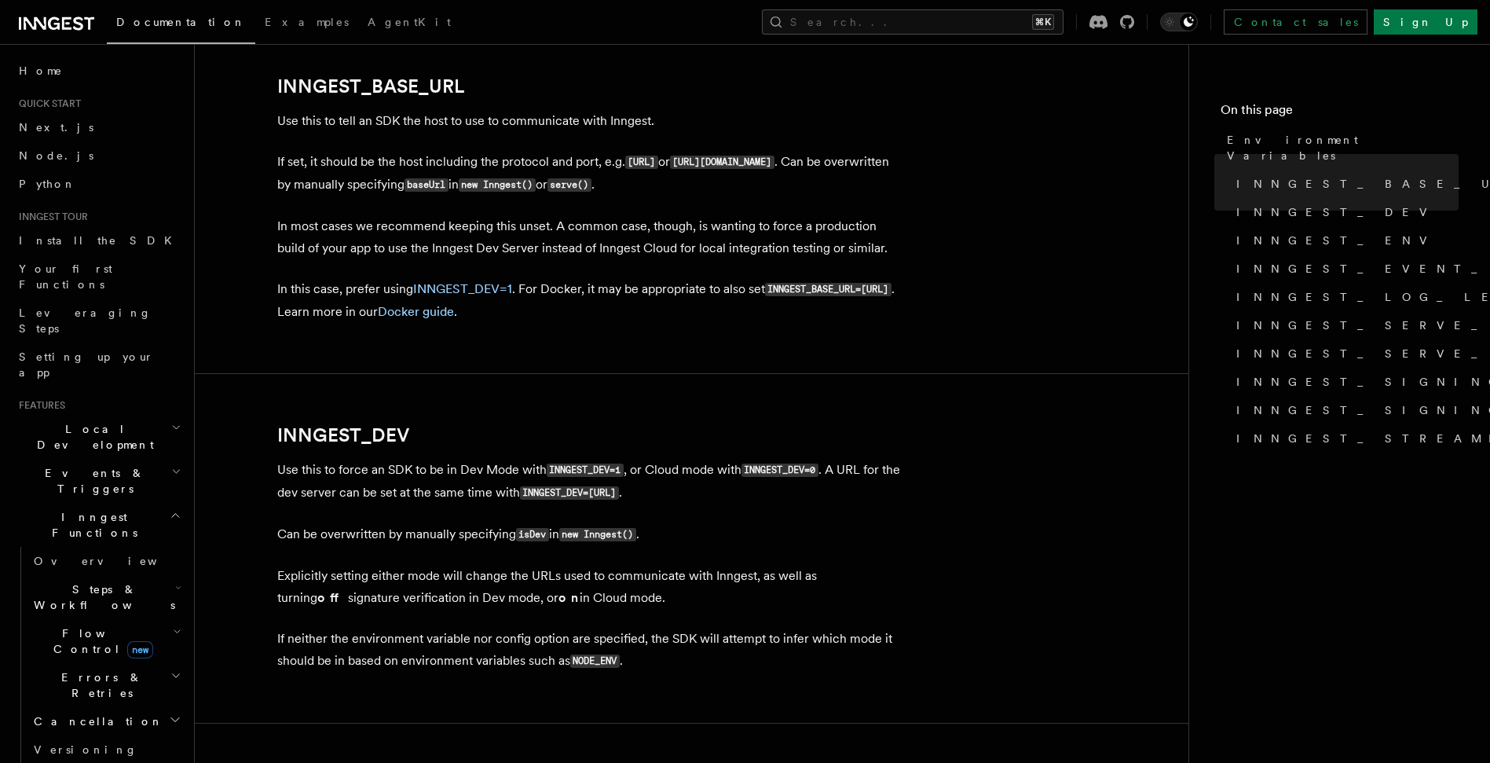
click at [1134, 25] on icon at bounding box center [1127, 22] width 14 height 14
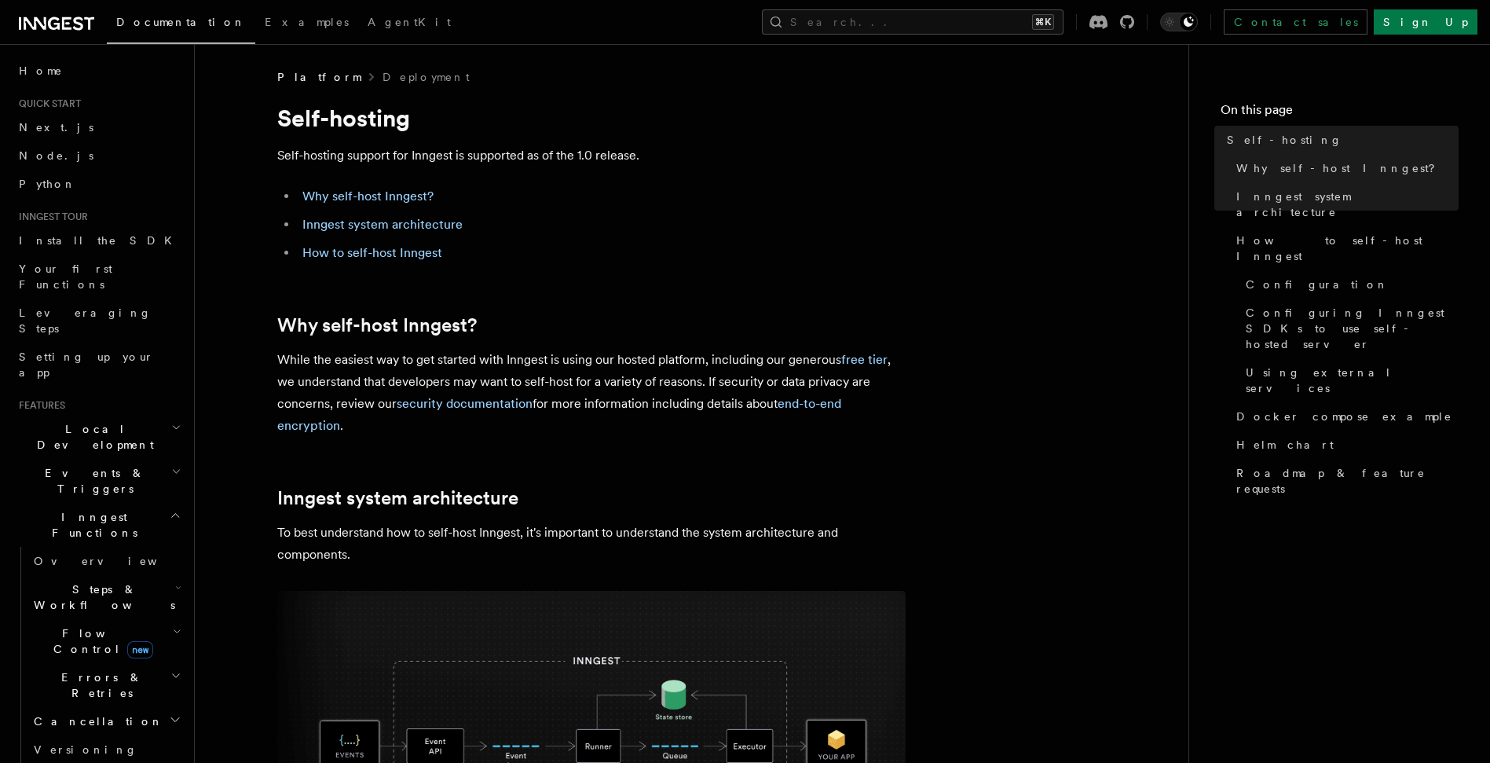
drag, startPoint x: 238, startPoint y: 434, endPoint x: 247, endPoint y: 438, distance: 10.5
click at [486, 401] on link "security documentation" at bounding box center [465, 403] width 136 height 15
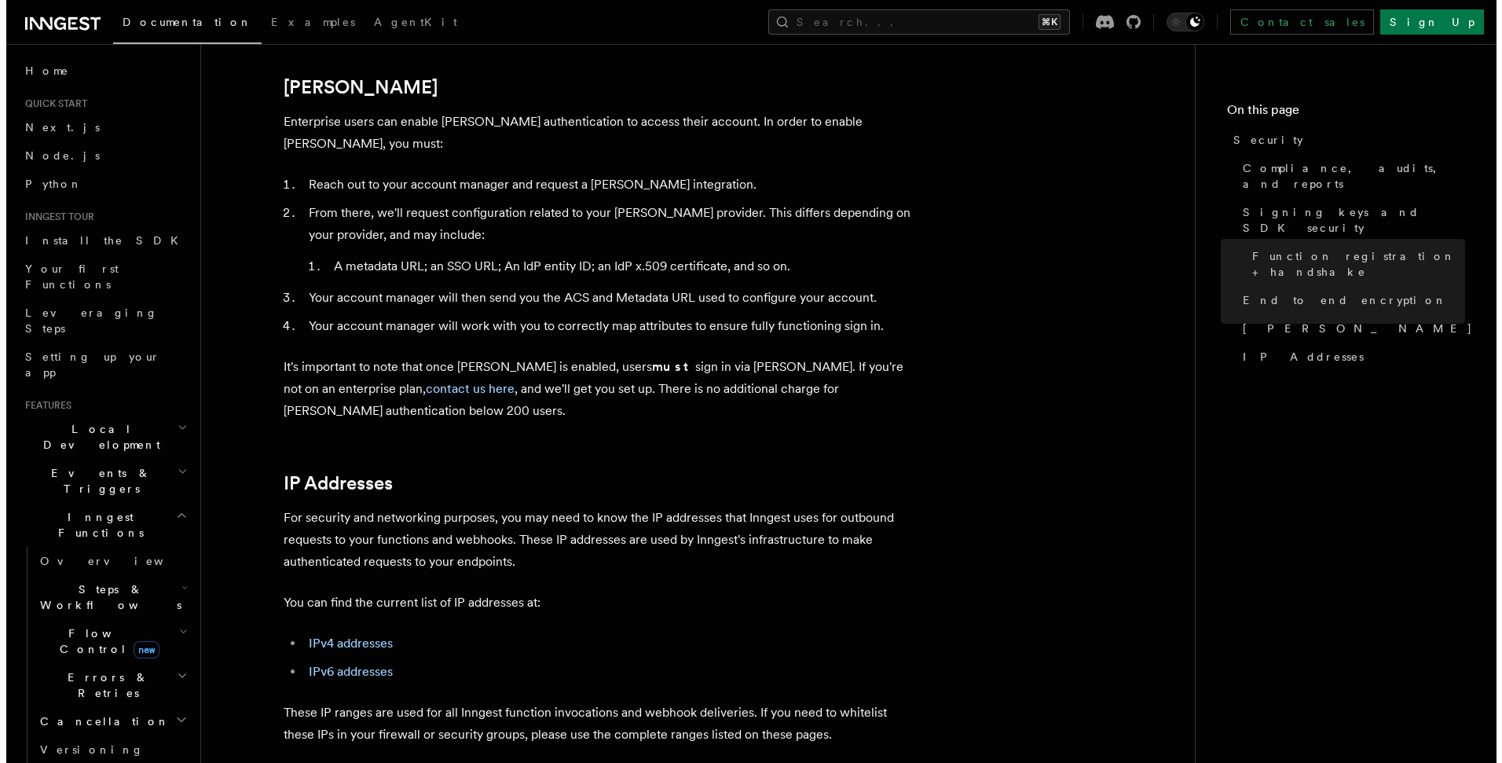
scroll to position [1943, 0]
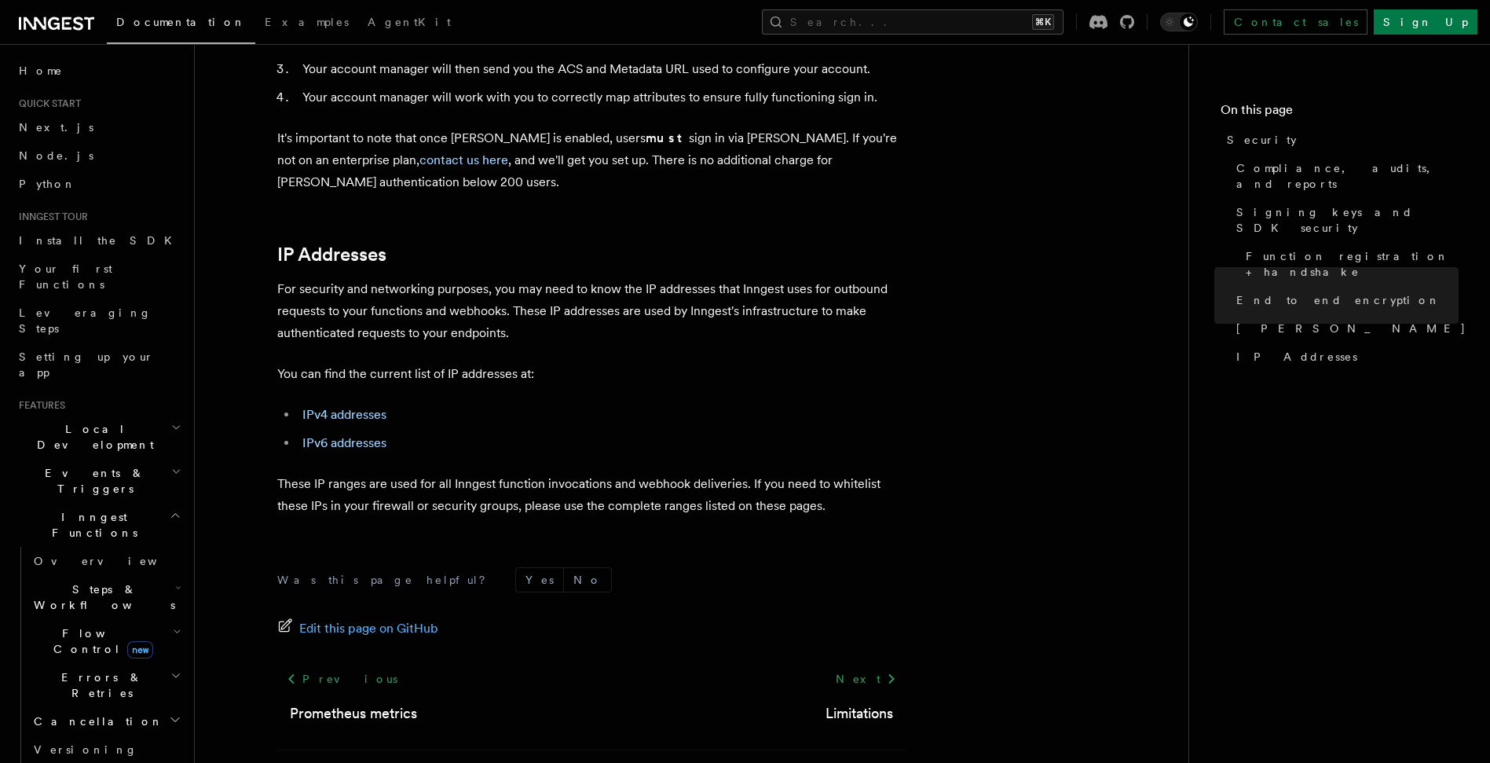
click at [1450, 375] on nav "On this page Security Compliance, audits, and reports Signing keys and SDK secu…" at bounding box center [1339, 403] width 302 height 719
click at [1446, 410] on nav "On this page Security Compliance, audits, and reports Signing keys and SDK secu…" at bounding box center [1339, 403] width 302 height 719
click at [947, 24] on button "Search... ⌘K" at bounding box center [913, 21] width 302 height 25
type input "**********"
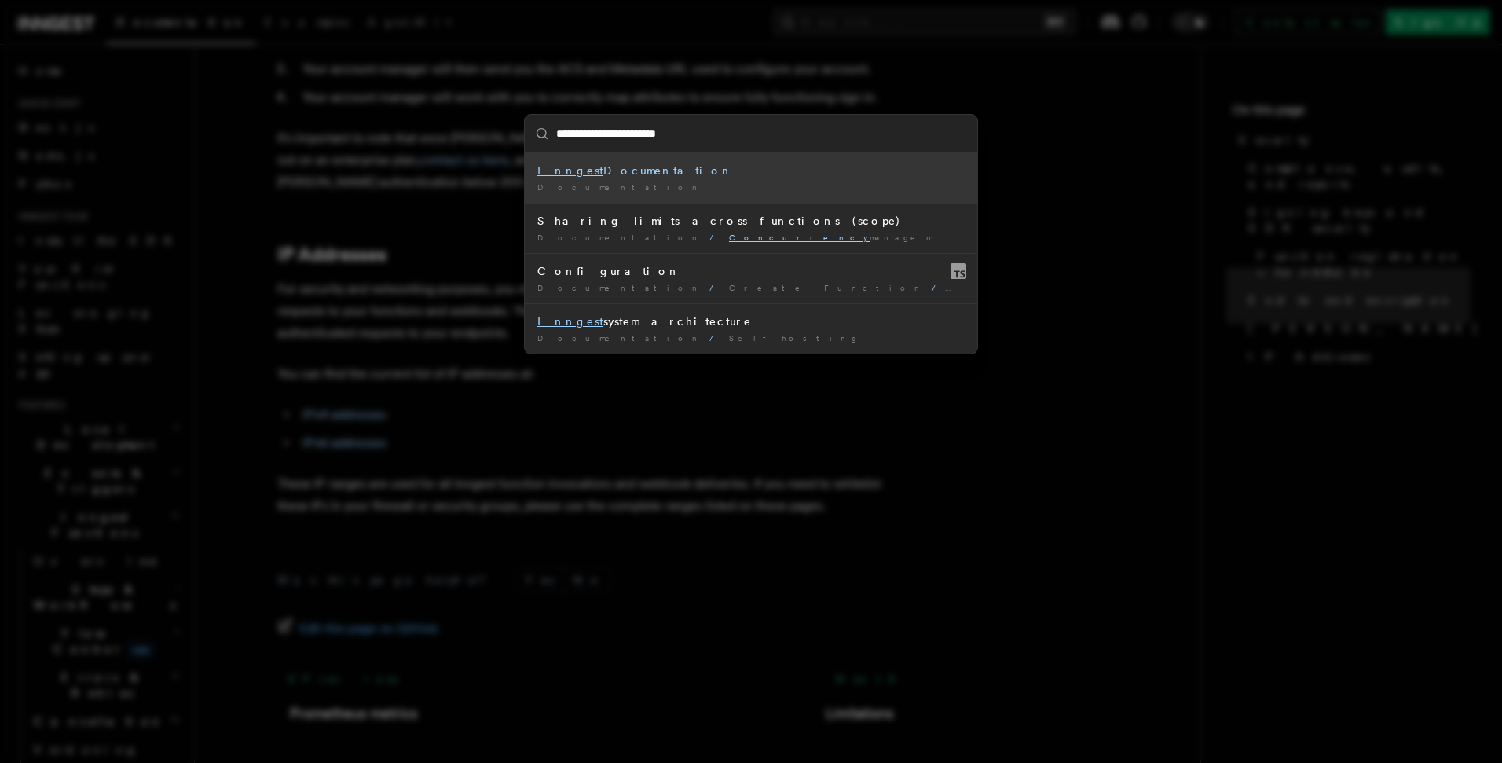
click at [625, 171] on div "Inngest Documentation" at bounding box center [750, 171] width 427 height 16
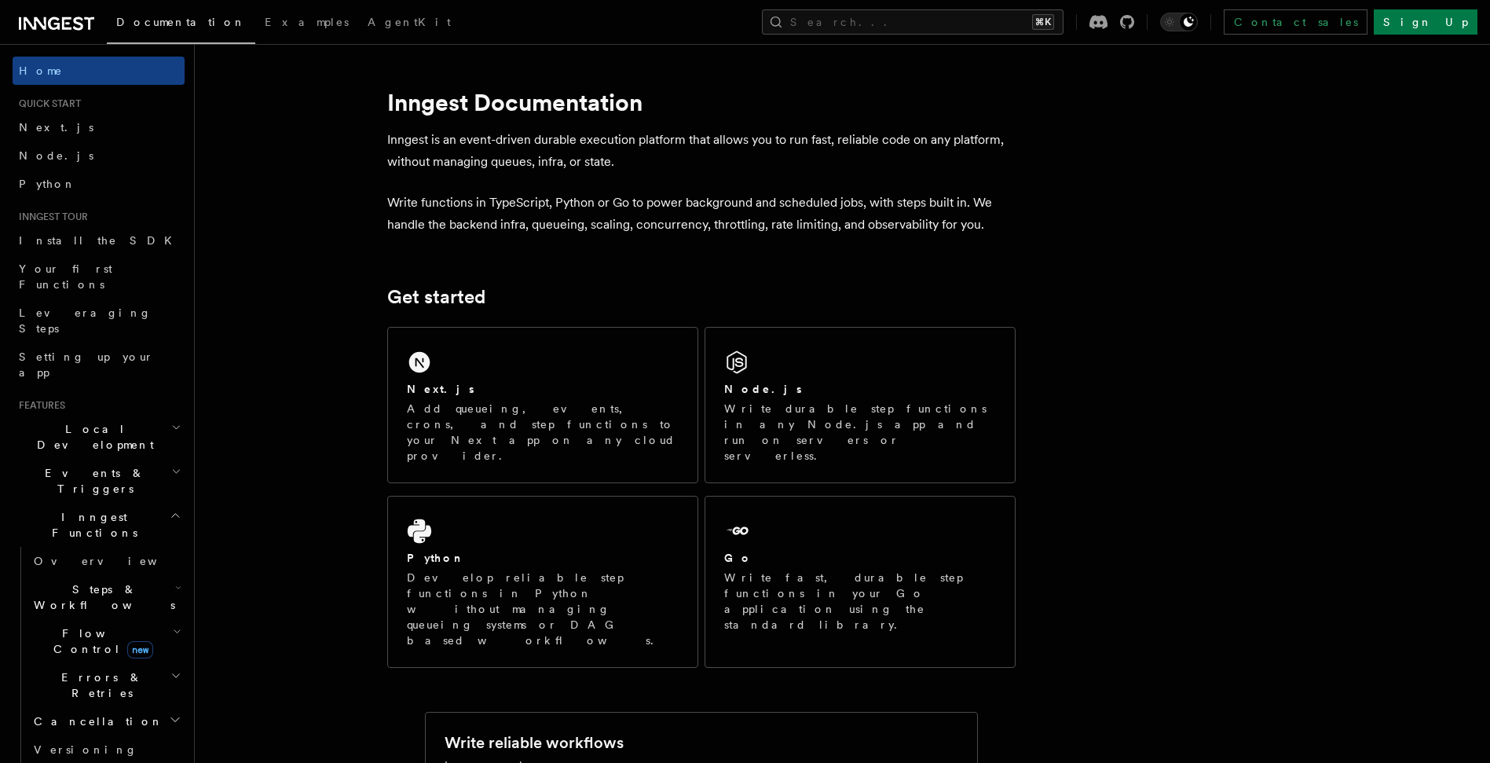
click at [954, 8] on div "Documentation Examples AgentKit Search... ⌘K Contact sales Sign Up" at bounding box center [745, 22] width 1490 height 44
click at [948, 20] on button "Search... ⌘K" at bounding box center [913, 21] width 302 height 25
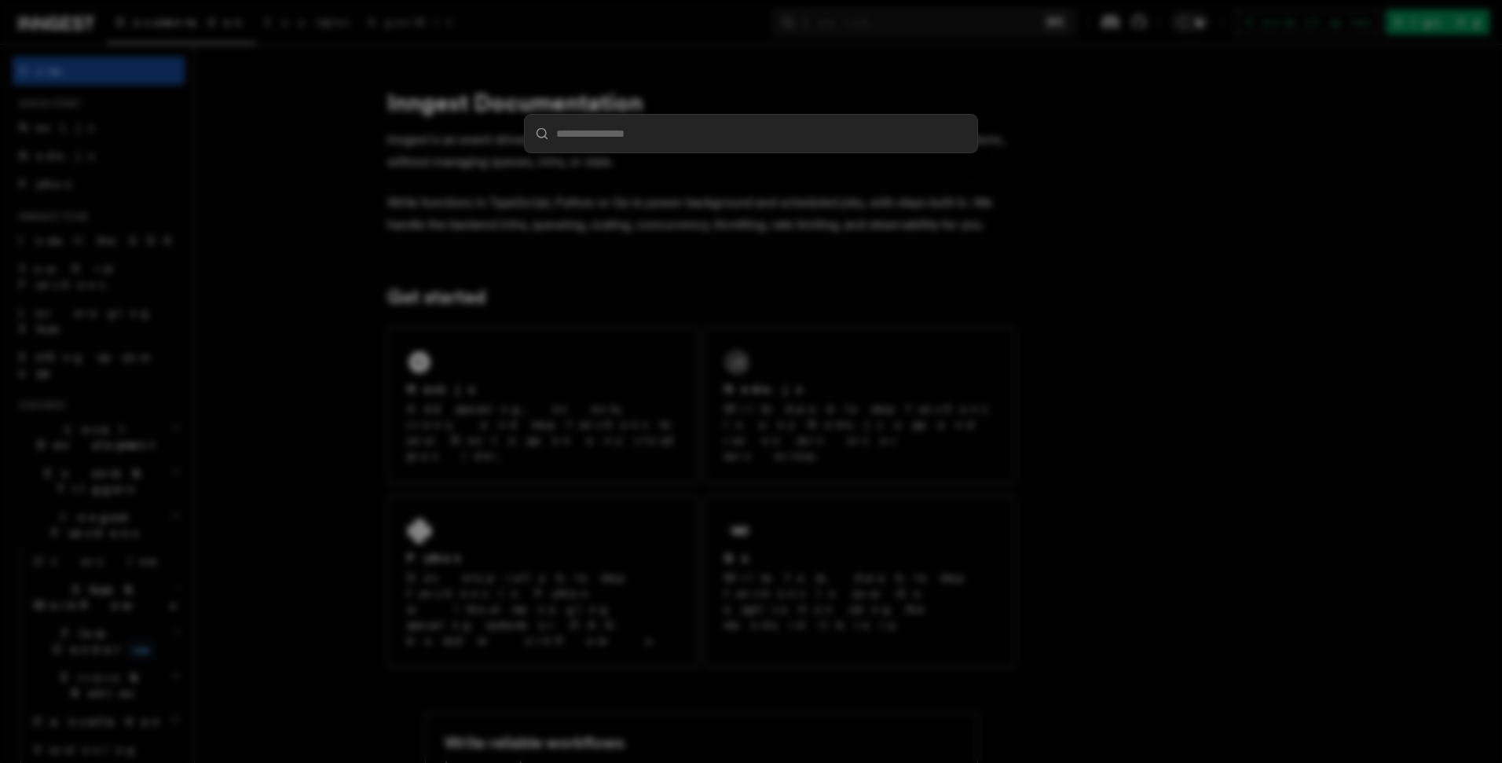
type input "**********"
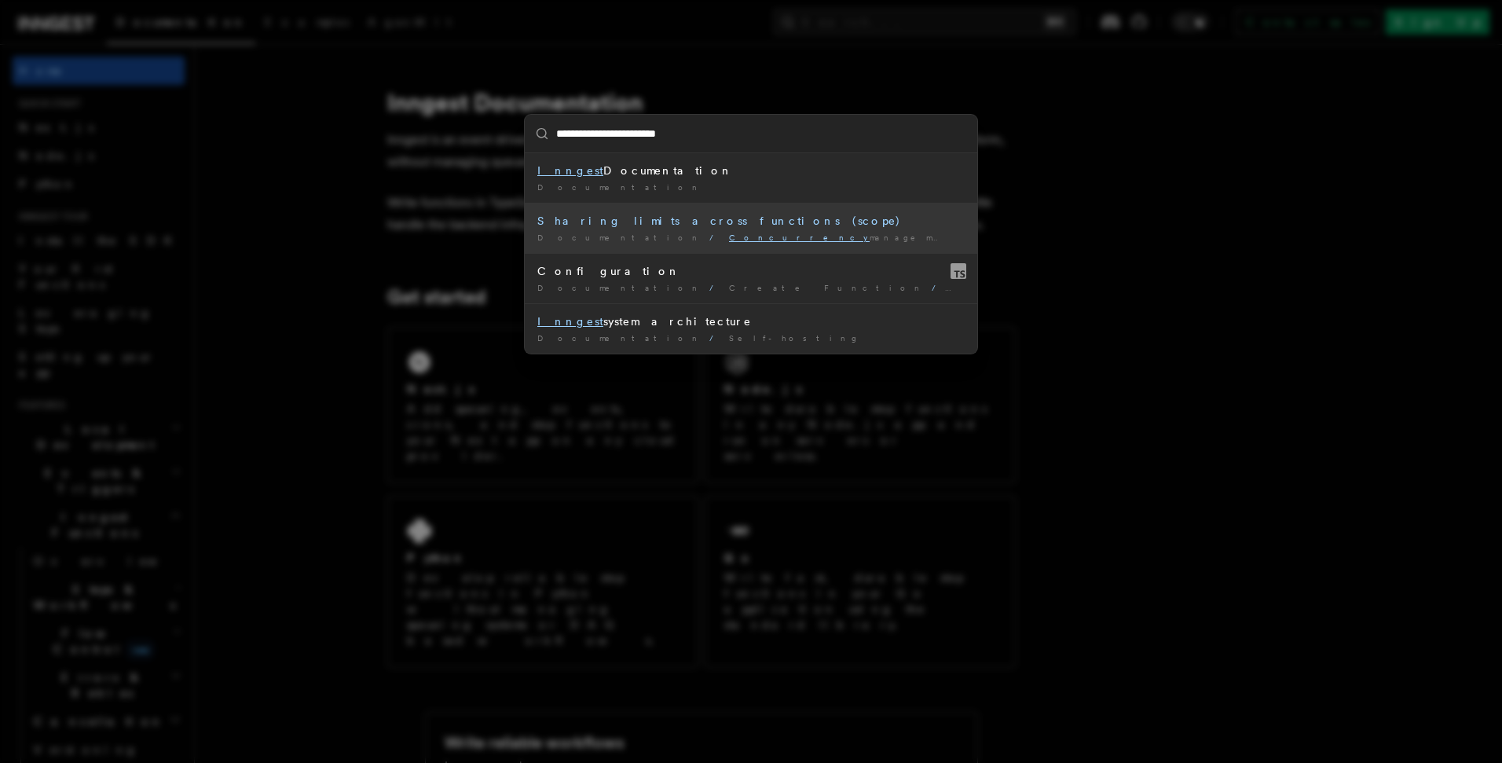
click at [705, 215] on div "Sharing limits across functions (scope)" at bounding box center [750, 221] width 427 height 16
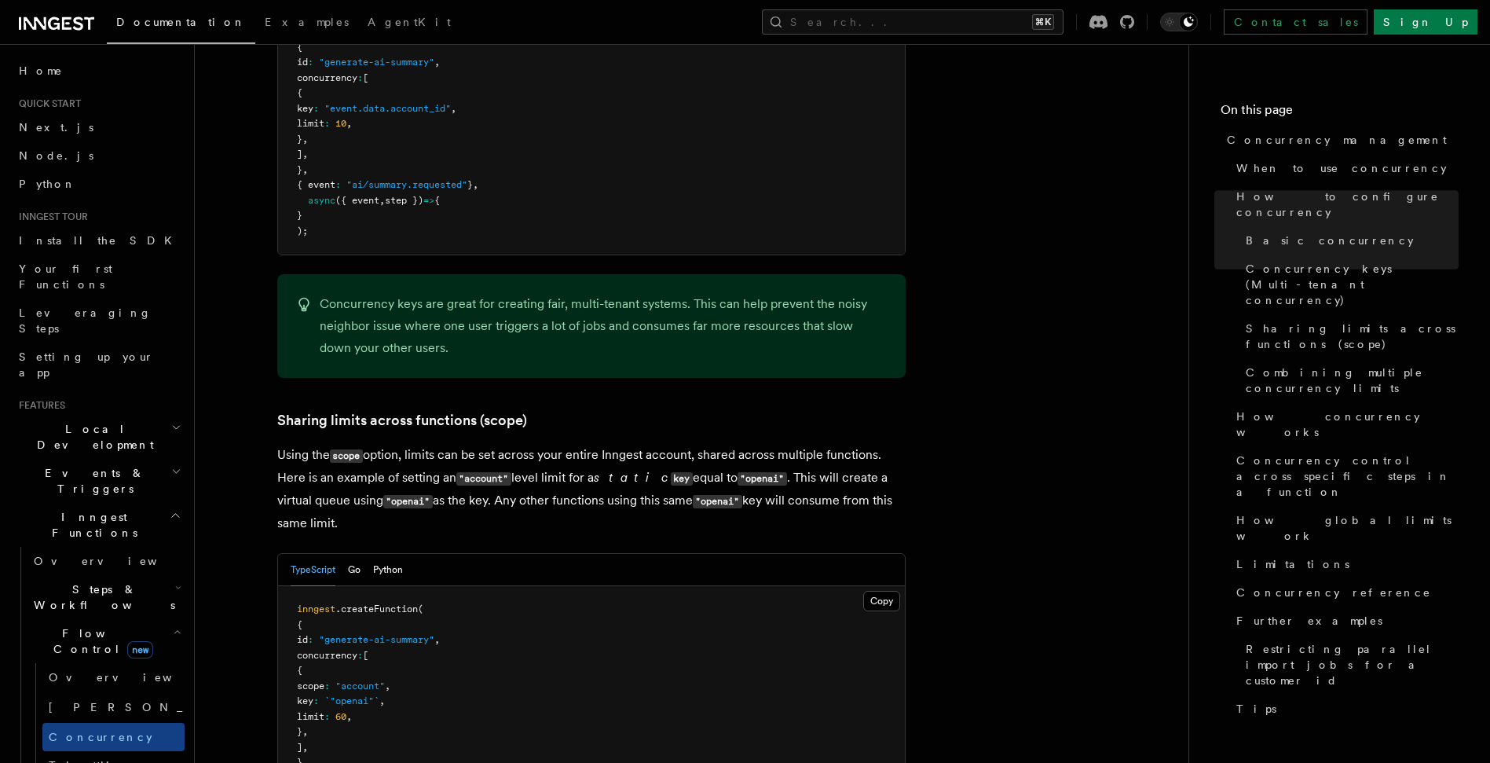
scroll to position [1892, 0]
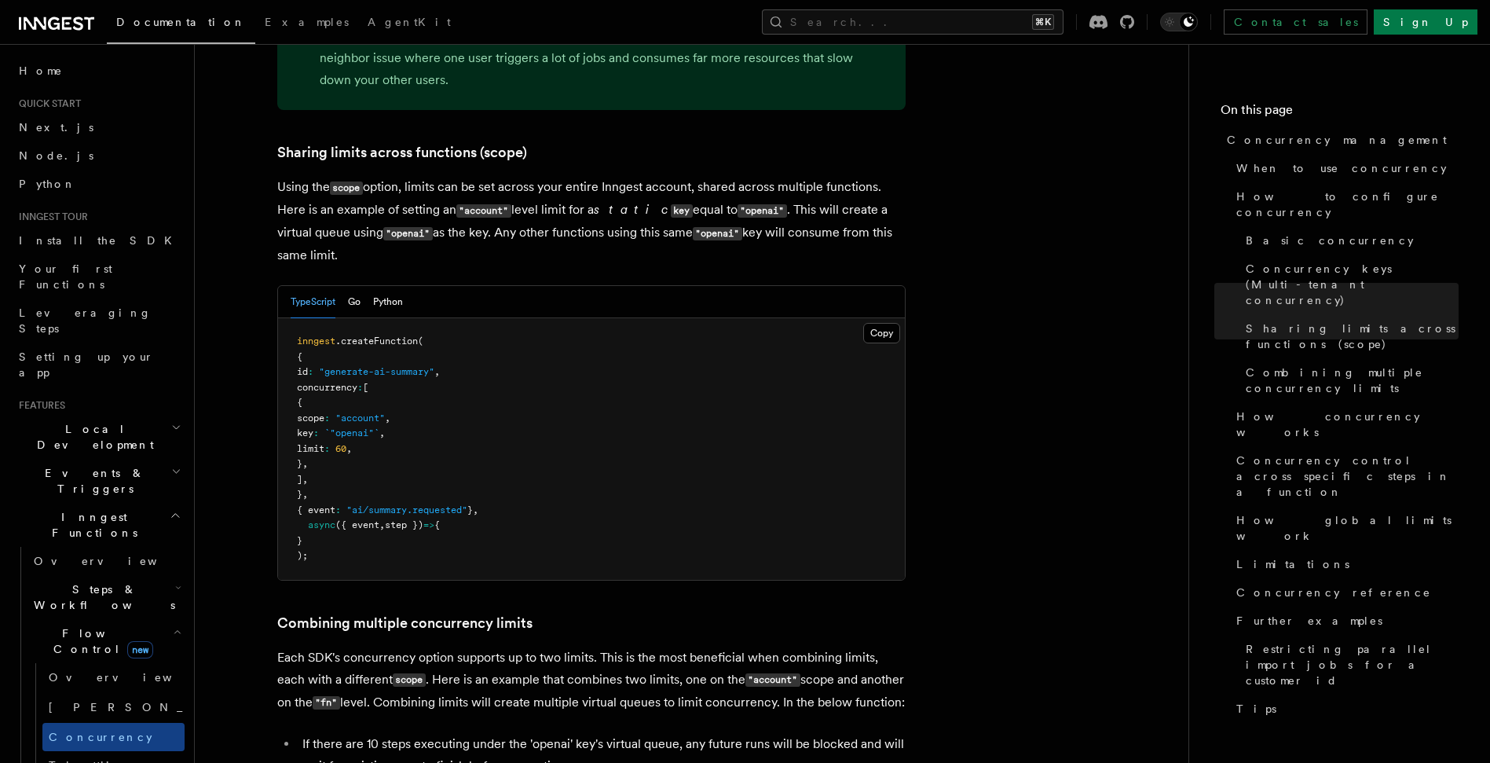
drag, startPoint x: 965, startPoint y: 339, endPoint x: 960, endPoint y: 332, distance: 8.4
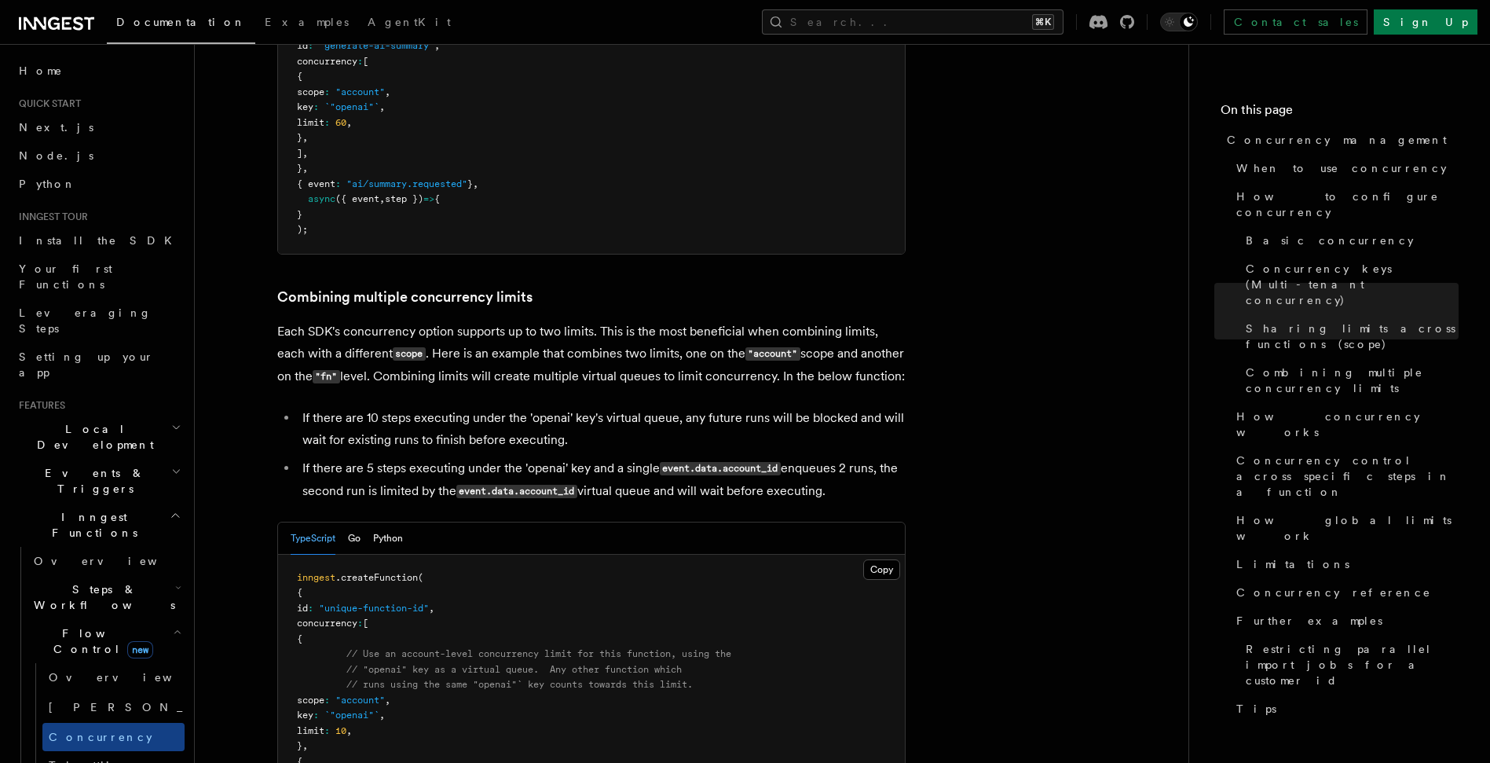
scroll to position [2452, 0]
